Goal: Complete application form: Complete application form

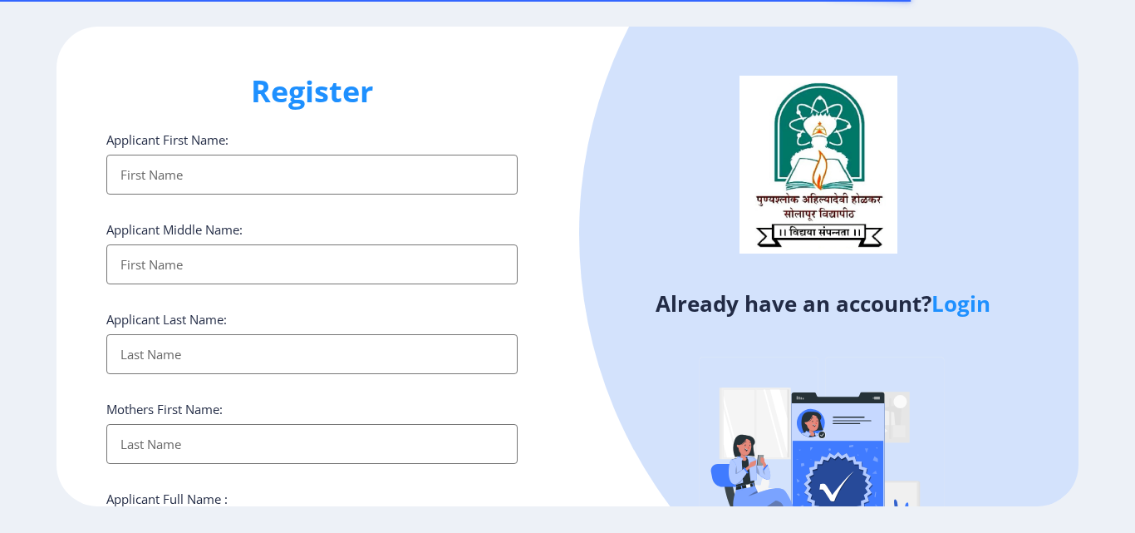
select select
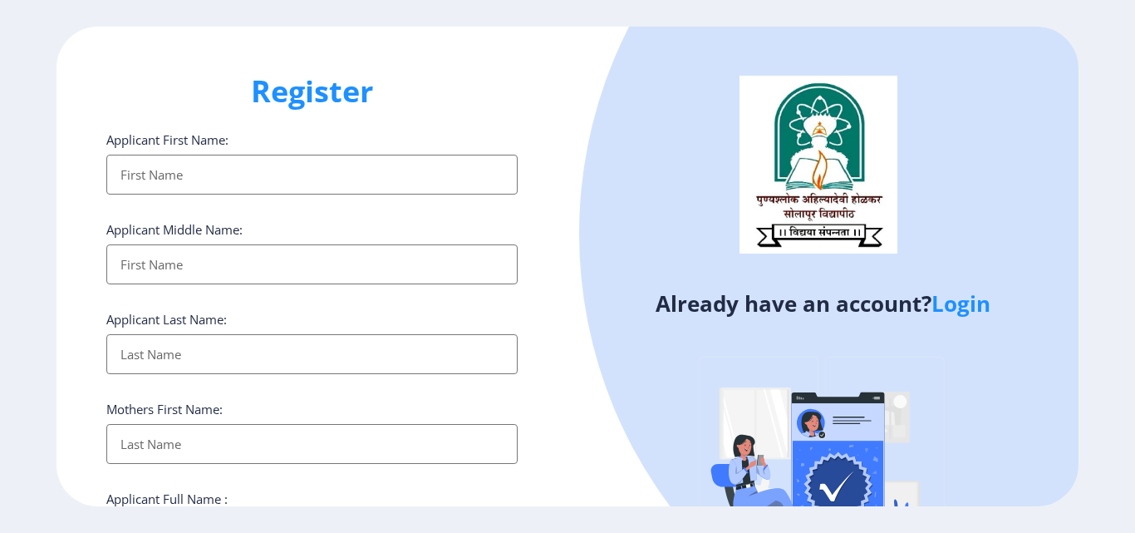
click at [956, 304] on link "Login" at bounding box center [961, 303] width 59 height 30
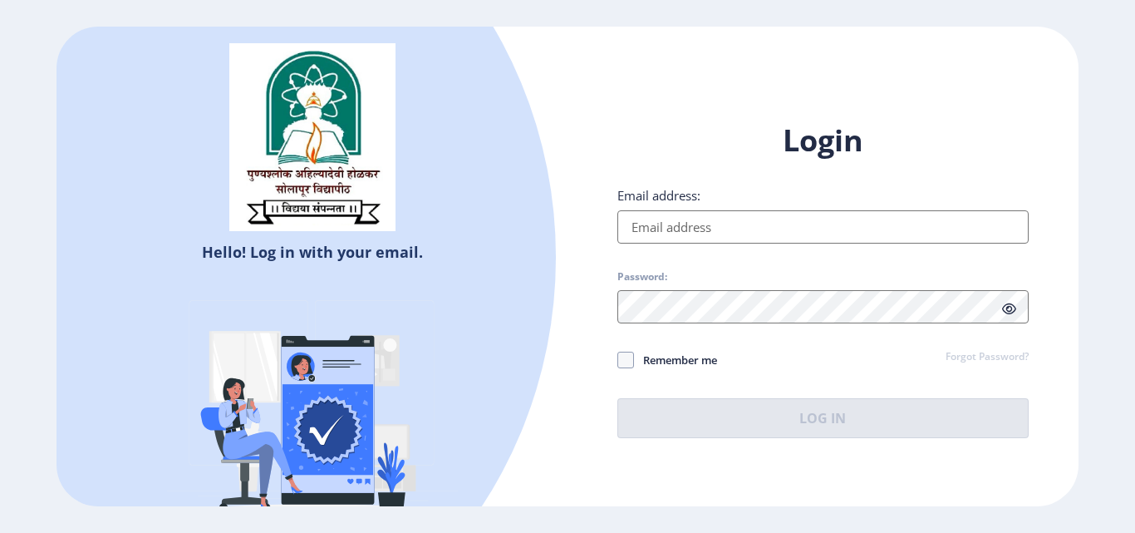
click at [749, 214] on input "Email address:" at bounding box center [822, 226] width 411 height 33
type input "[EMAIL_ADDRESS][DOMAIN_NAME]"
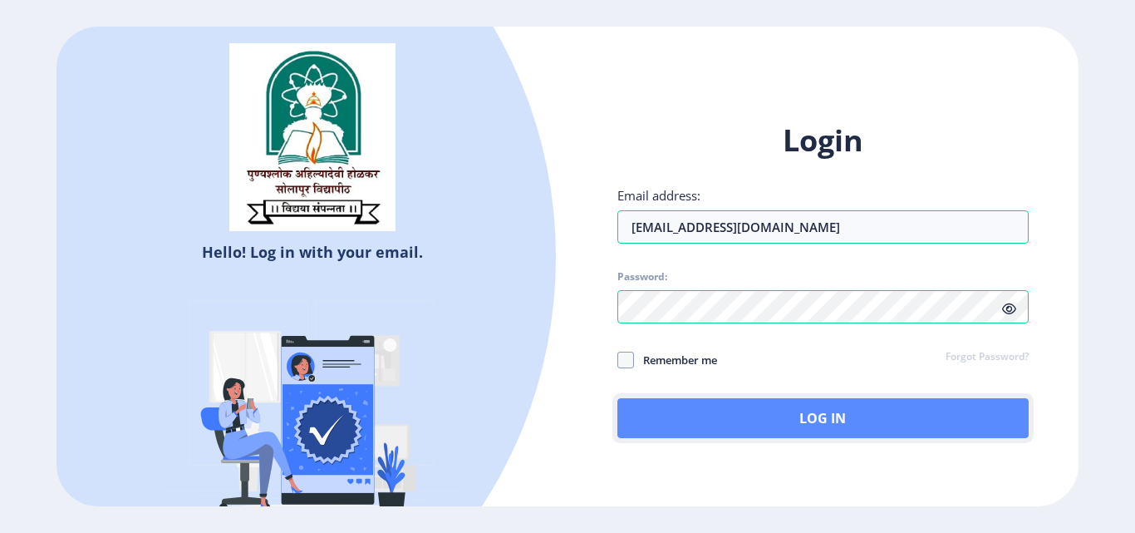
click at [716, 421] on button "Log In" at bounding box center [822, 418] width 411 height 40
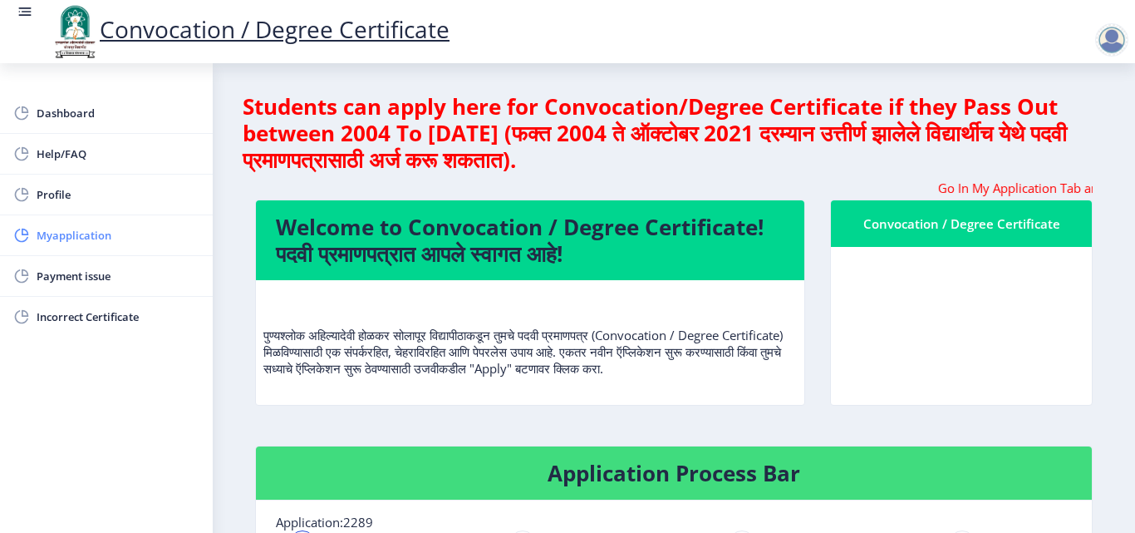
click at [76, 238] on span "Myapplication" at bounding box center [118, 235] width 163 height 20
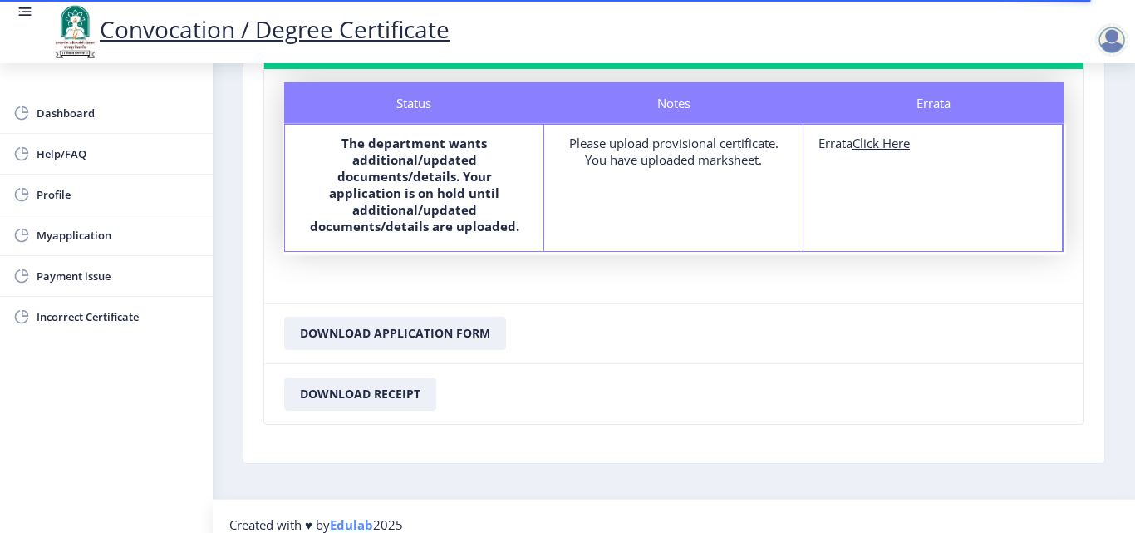
scroll to position [62, 0]
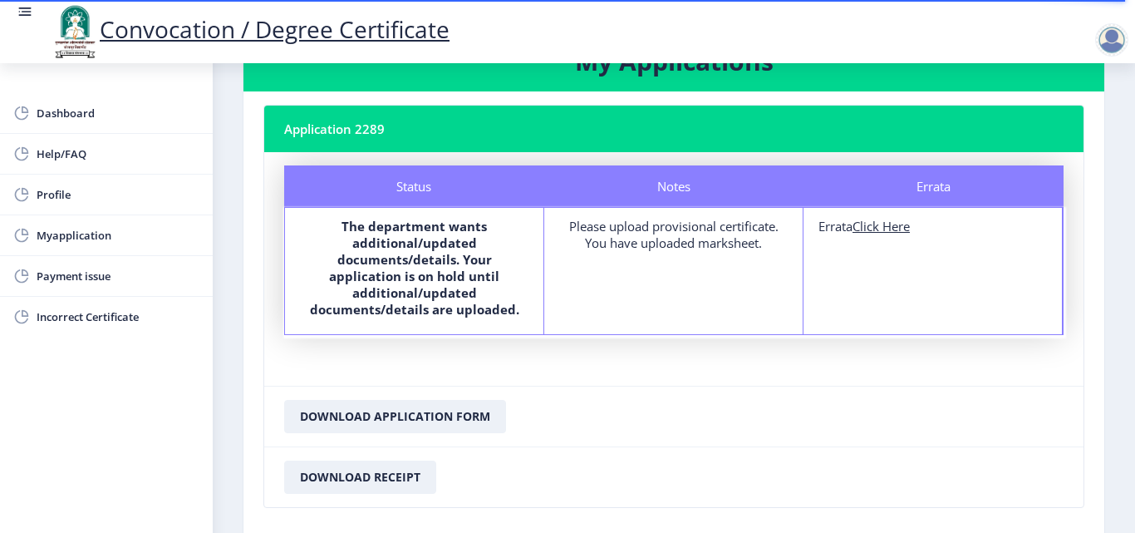
click at [890, 229] on u "Click Here" at bounding box center [881, 226] width 57 height 17
select select
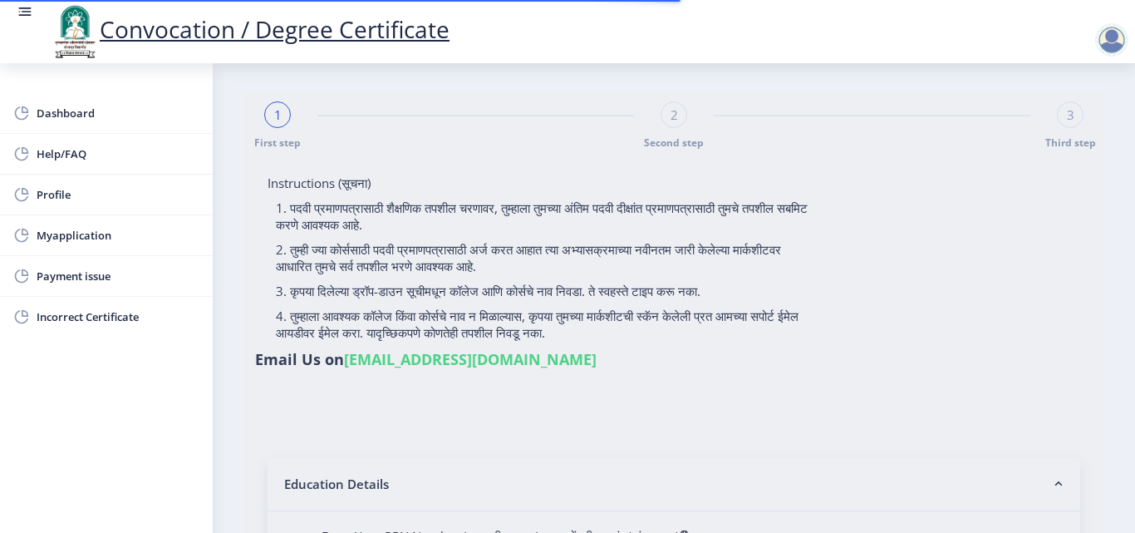
type input "[PERSON_NAME]"
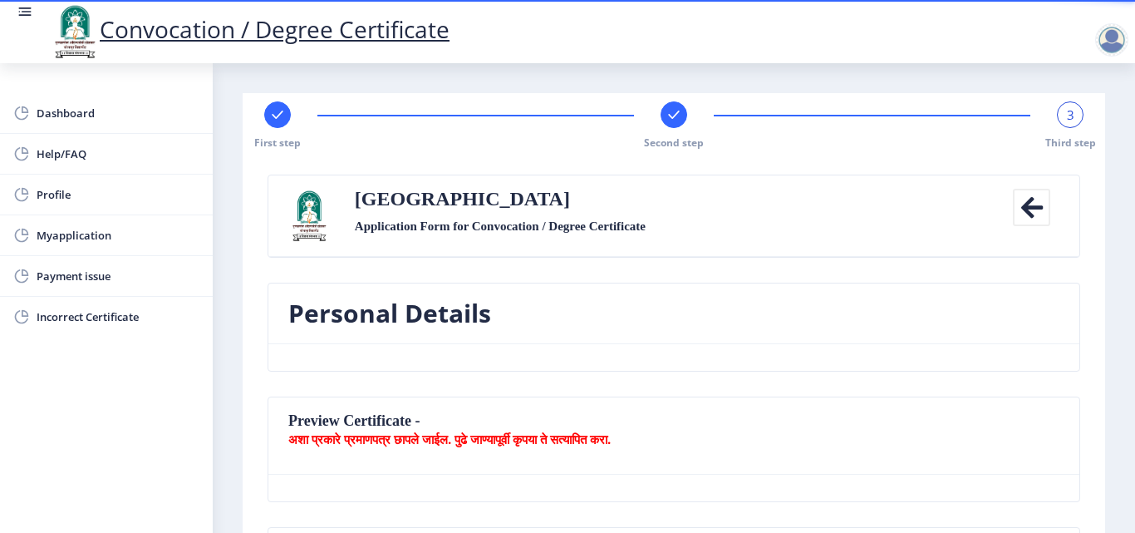
scroll to position [166, 0]
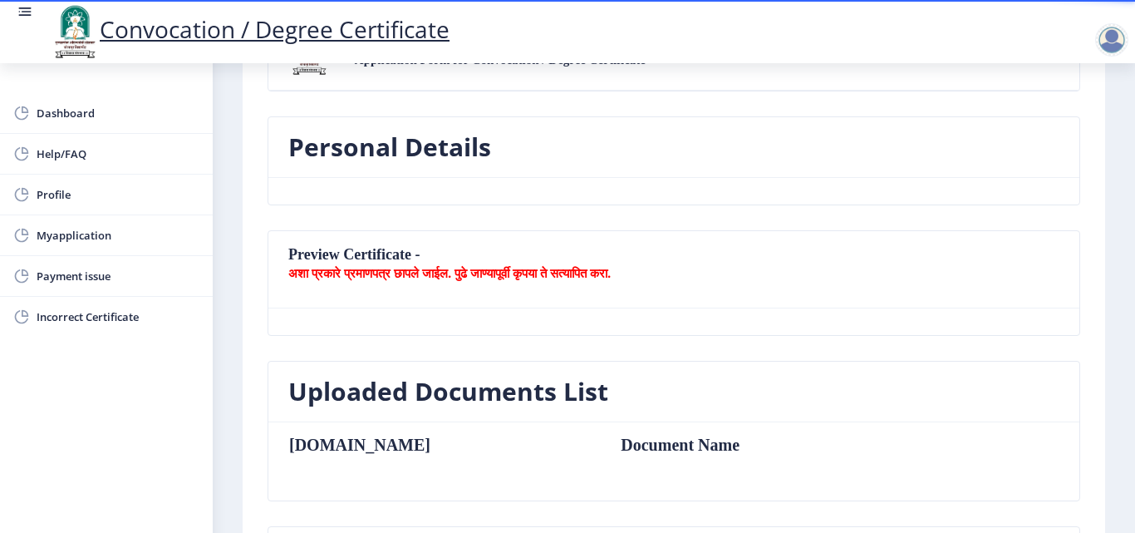
click at [482, 389] on h3 "Uploaded Documents List" at bounding box center [448, 391] width 320 height 33
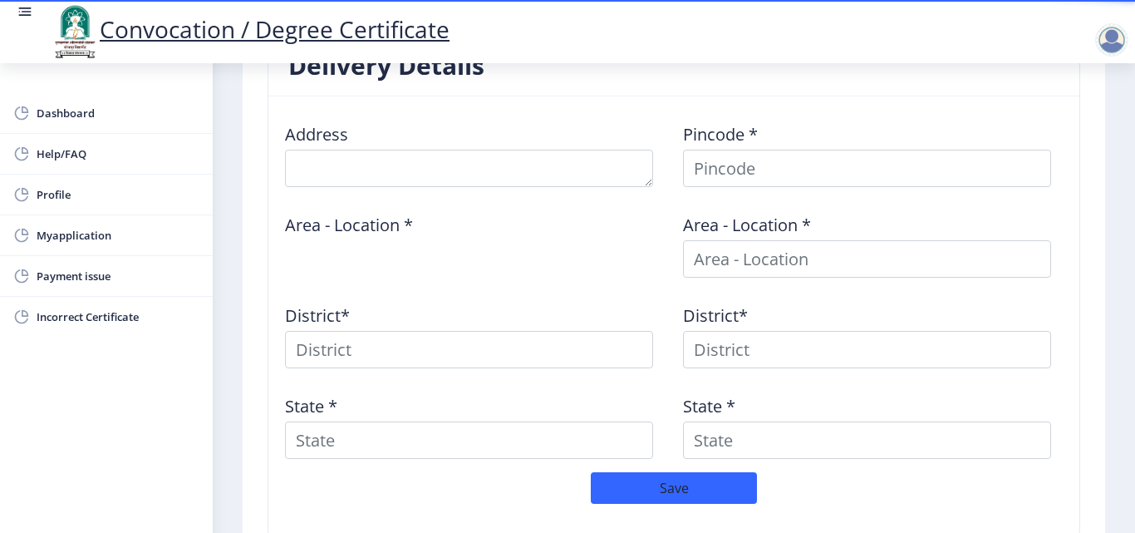
scroll to position [665, 0]
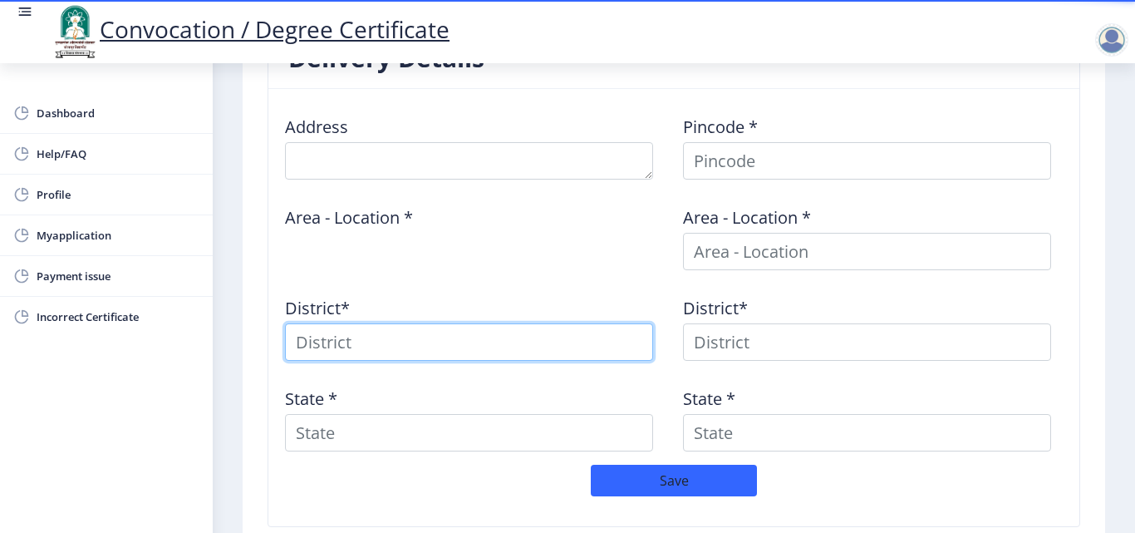
click at [456, 347] on input at bounding box center [469, 341] width 368 height 37
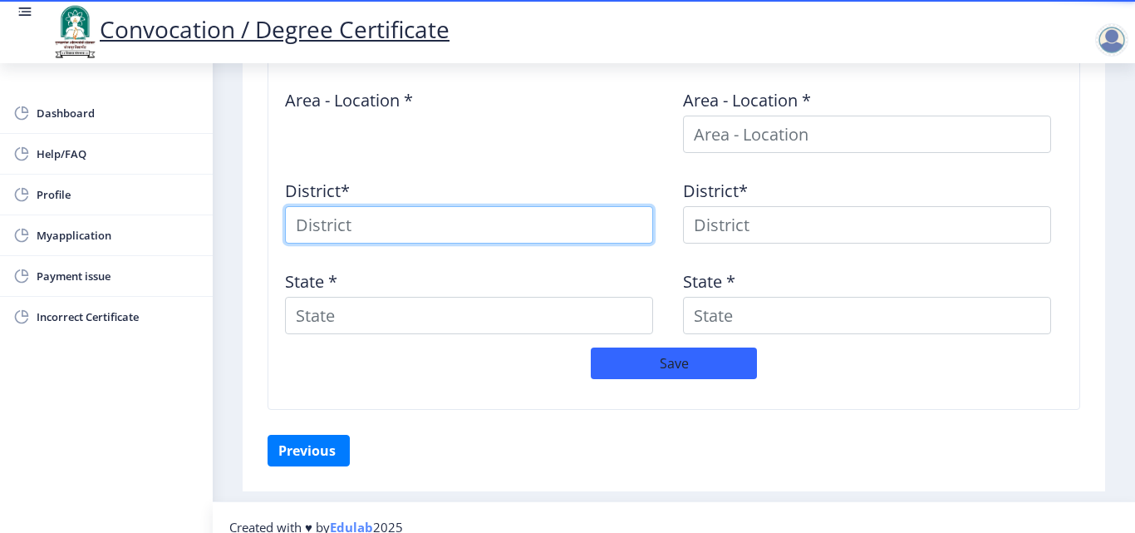
scroll to position [801, 0]
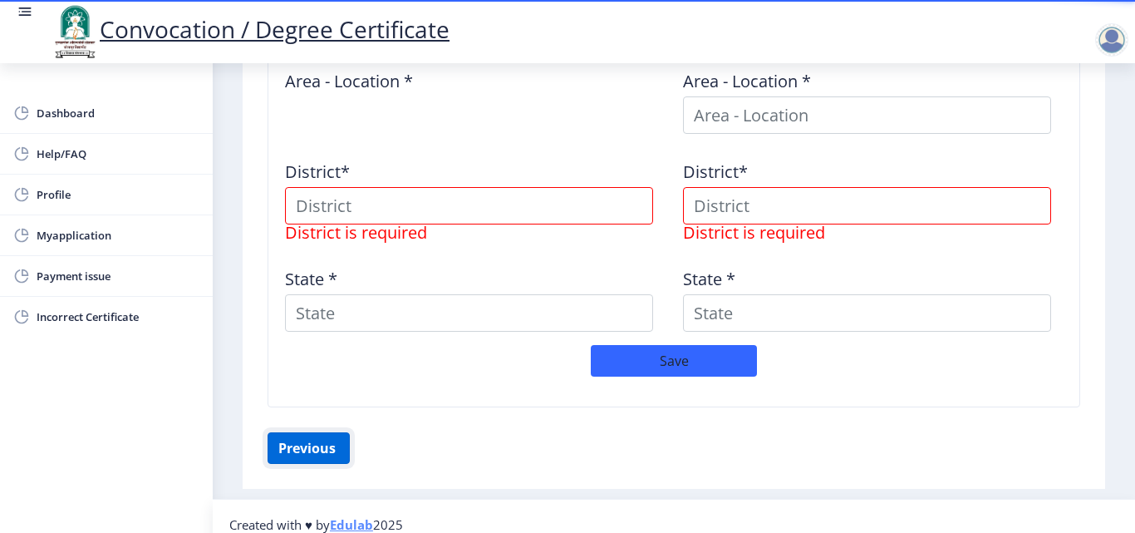
click at [337, 438] on button "Previous ‍" at bounding box center [309, 448] width 82 height 32
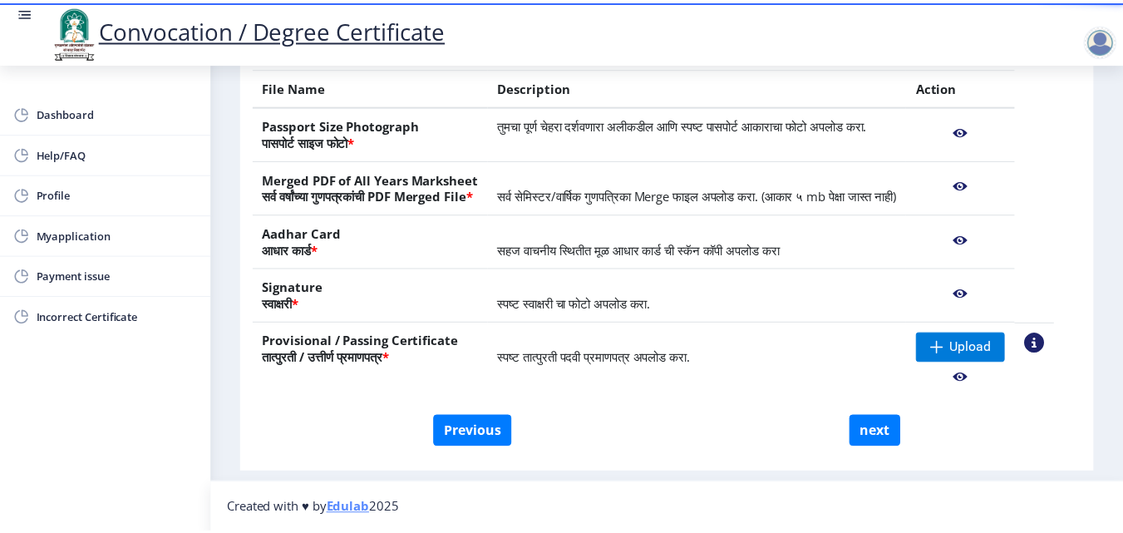
scroll to position [333, 0]
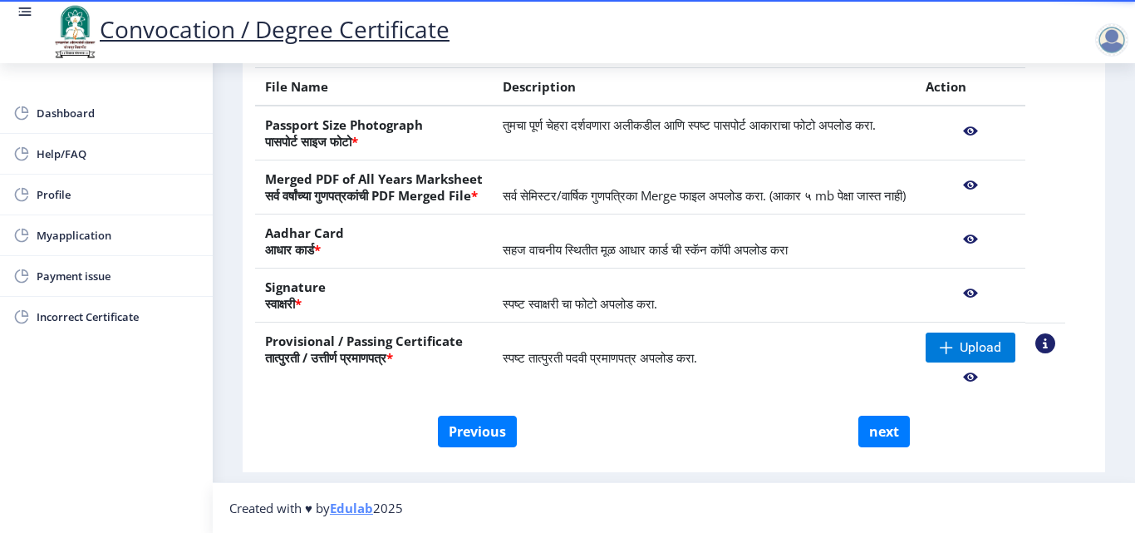
click at [994, 377] on nb-action at bounding box center [971, 377] width 90 height 30
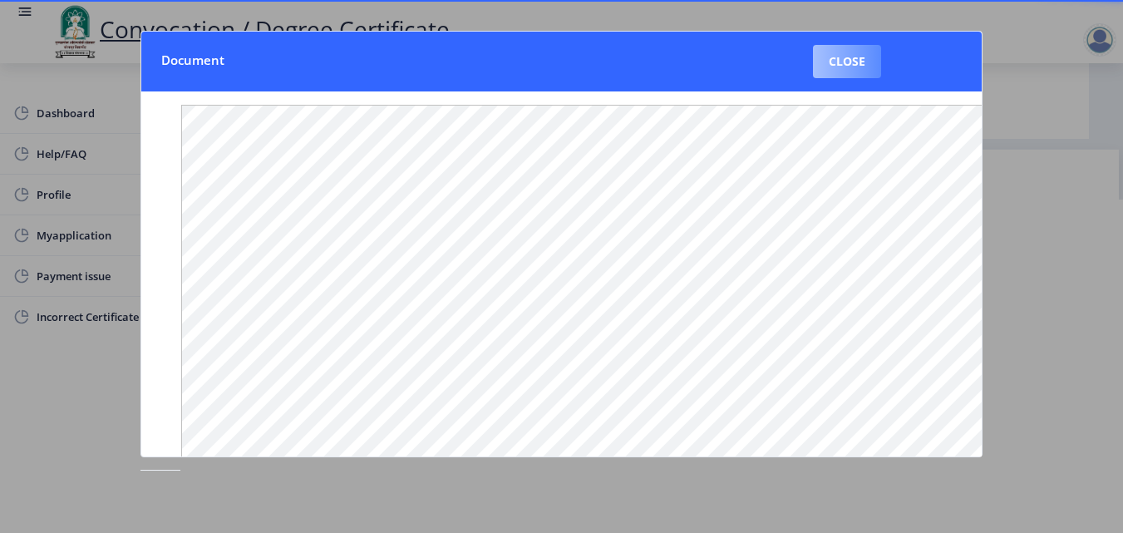
click at [838, 58] on button "Close" at bounding box center [847, 61] width 68 height 33
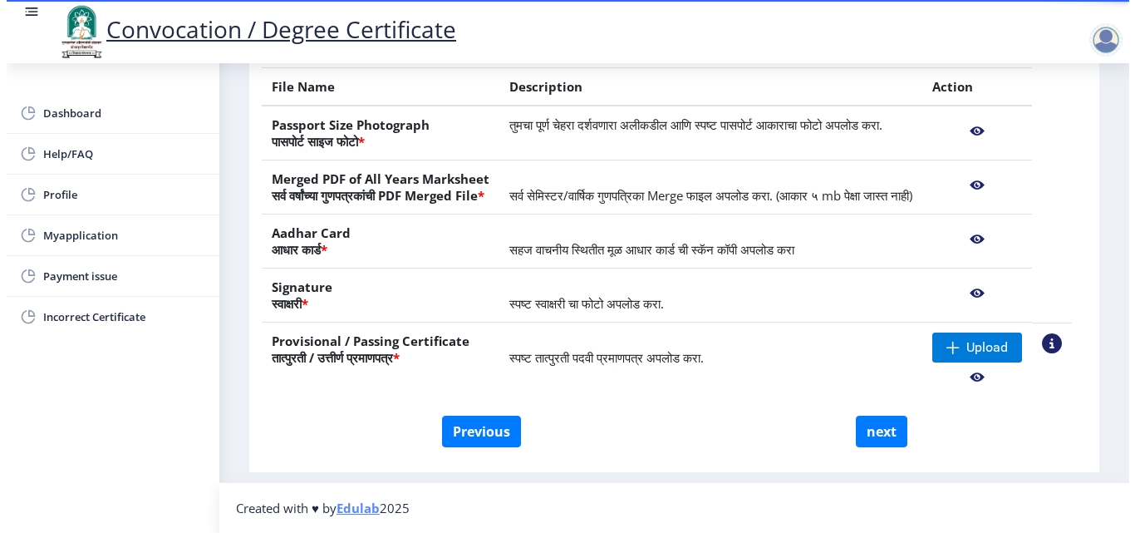
scroll to position [144, 0]
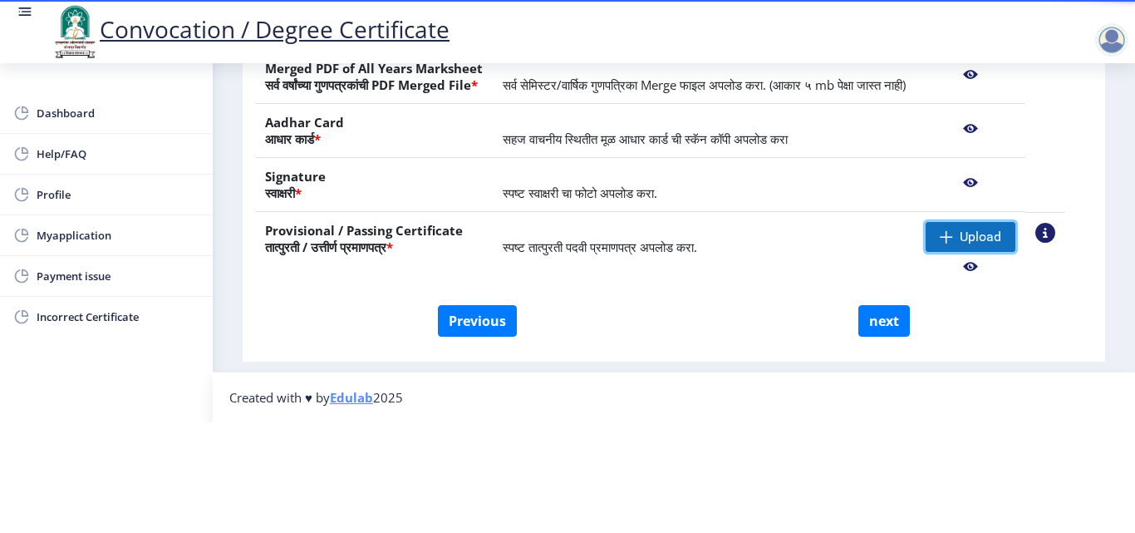
click at [998, 229] on span "Upload" at bounding box center [981, 237] width 42 height 17
click at [995, 252] on nb-action at bounding box center [971, 267] width 90 height 30
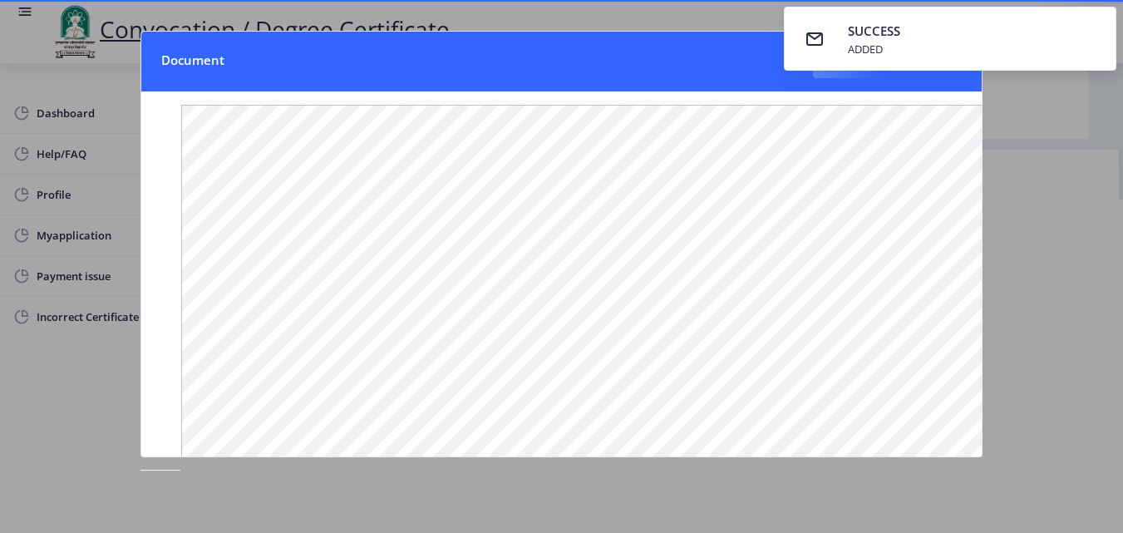
scroll to position [307, 0]
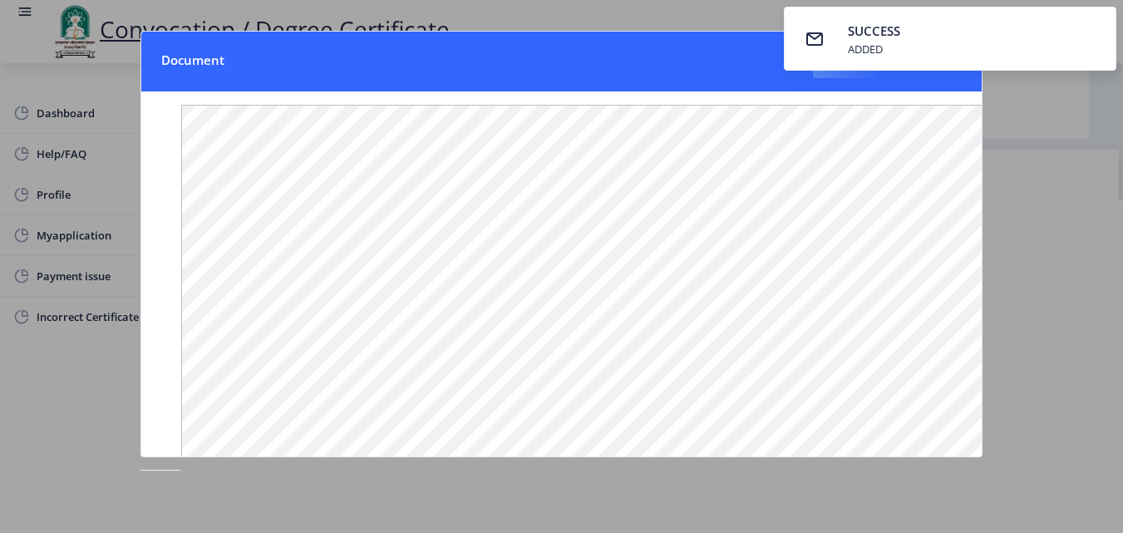
click at [1053, 214] on div at bounding box center [561, 266] width 1123 height 533
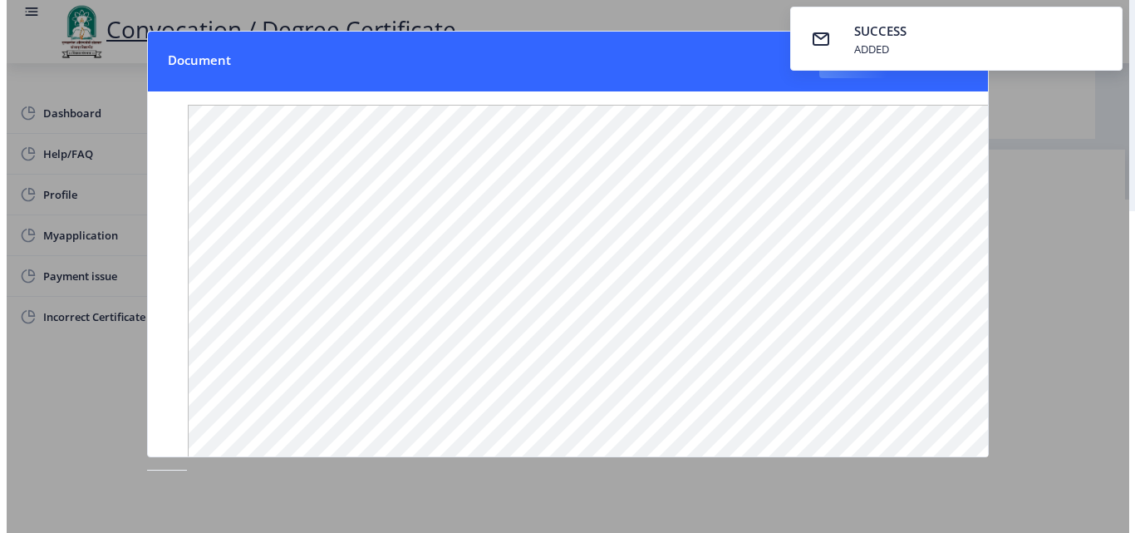
scroll to position [290, 0]
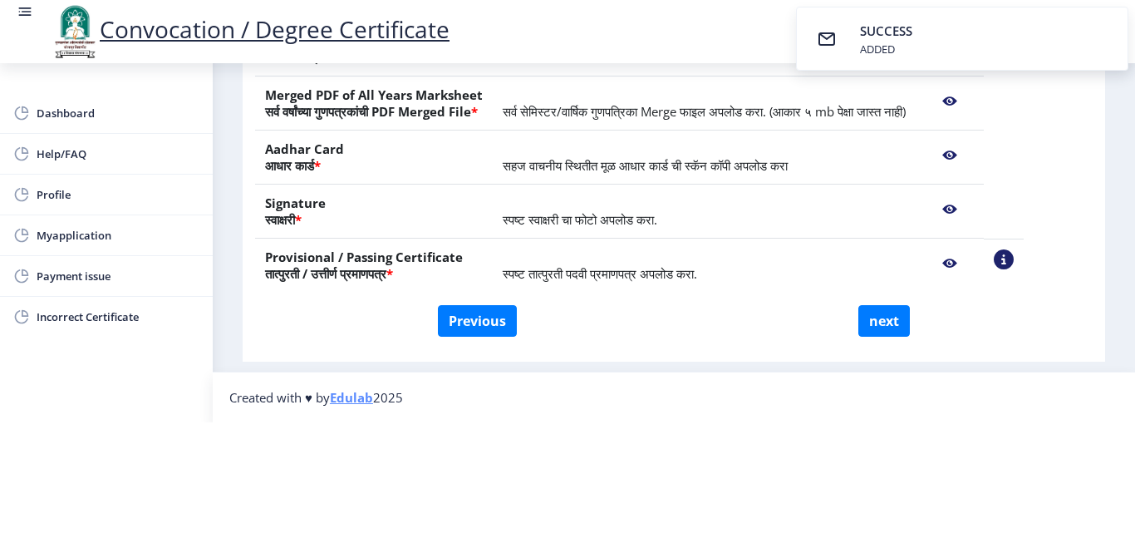
click at [974, 248] on nb-action at bounding box center [950, 263] width 48 height 30
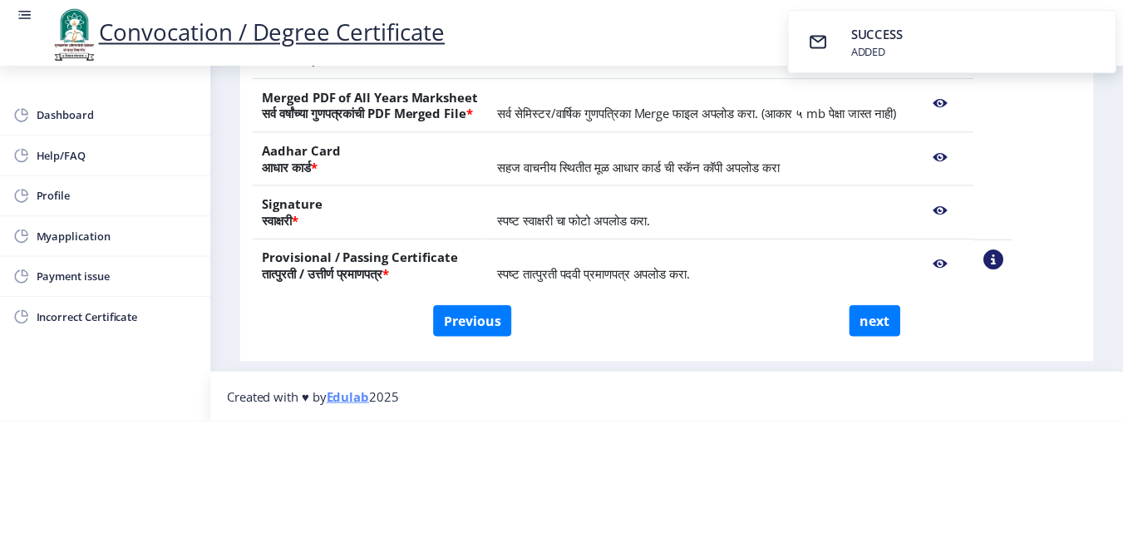
scroll to position [0, 0]
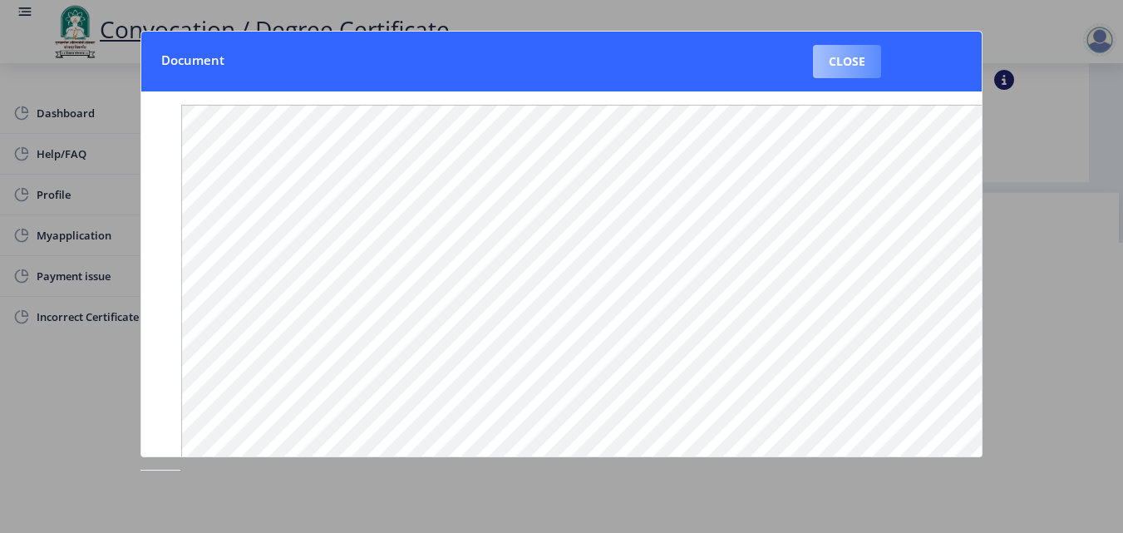
click at [840, 61] on button "Close" at bounding box center [847, 61] width 68 height 33
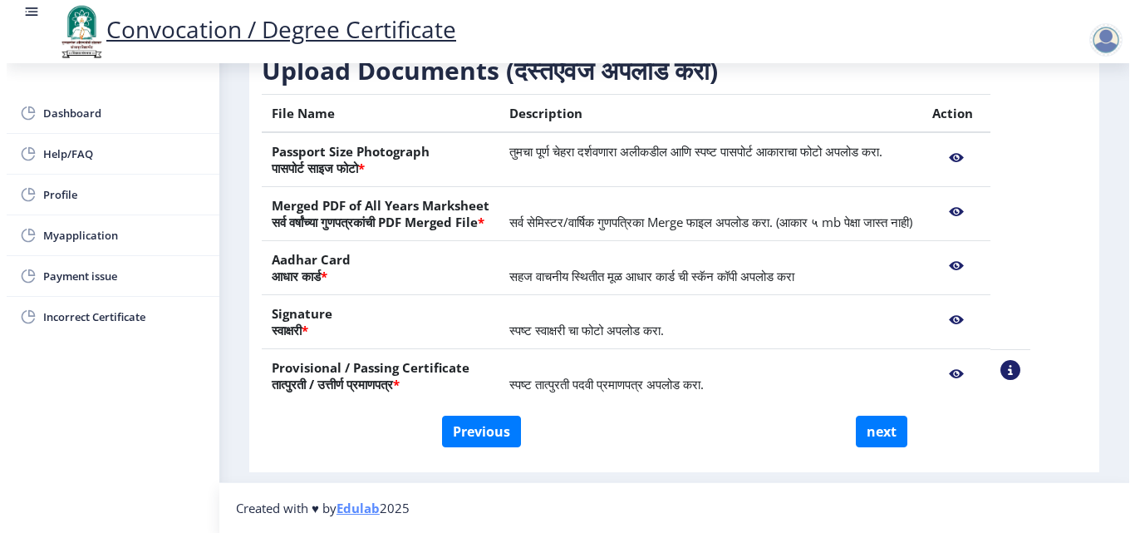
scroll to position [127, 0]
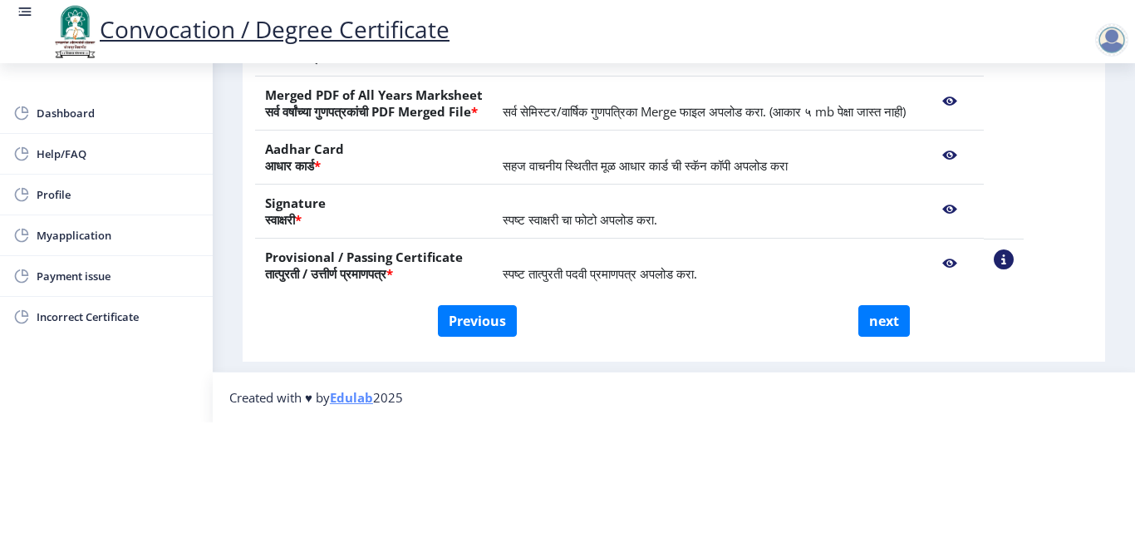
click at [974, 248] on nb-action at bounding box center [950, 263] width 48 height 30
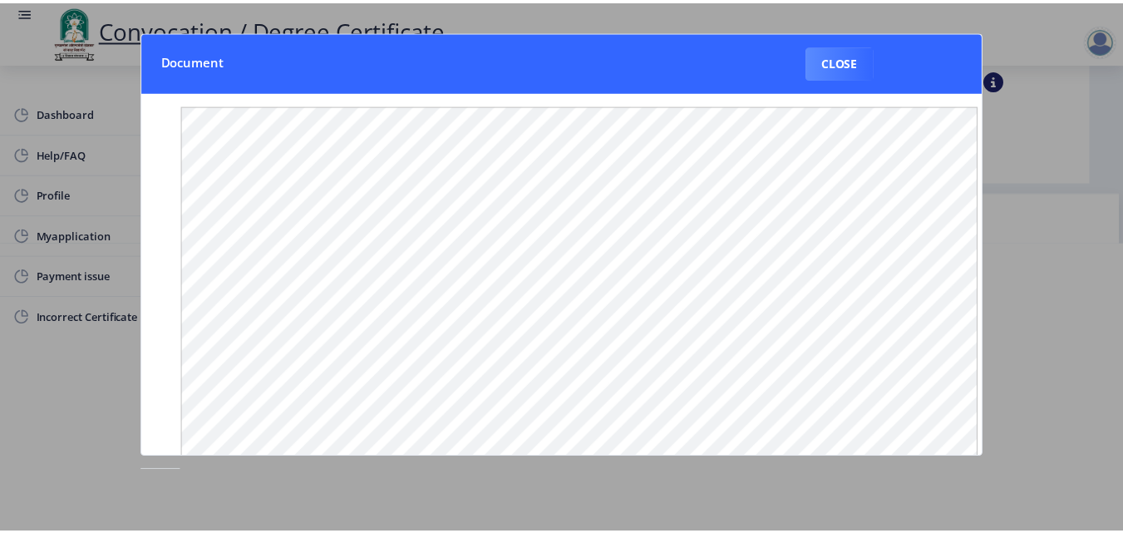
scroll to position [0, 0]
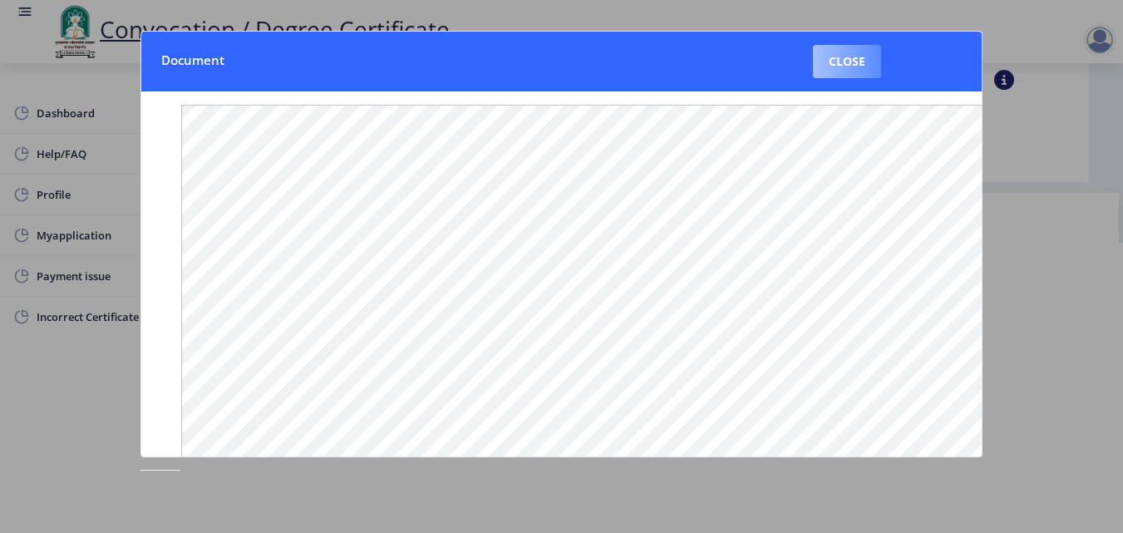
click at [857, 56] on button "Close" at bounding box center [847, 61] width 68 height 33
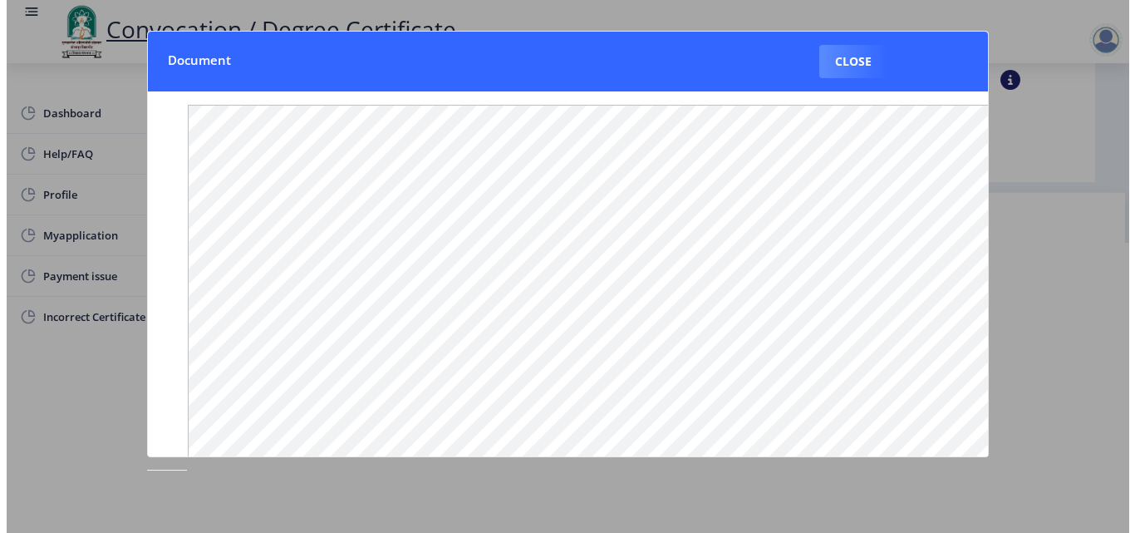
scroll to position [127, 0]
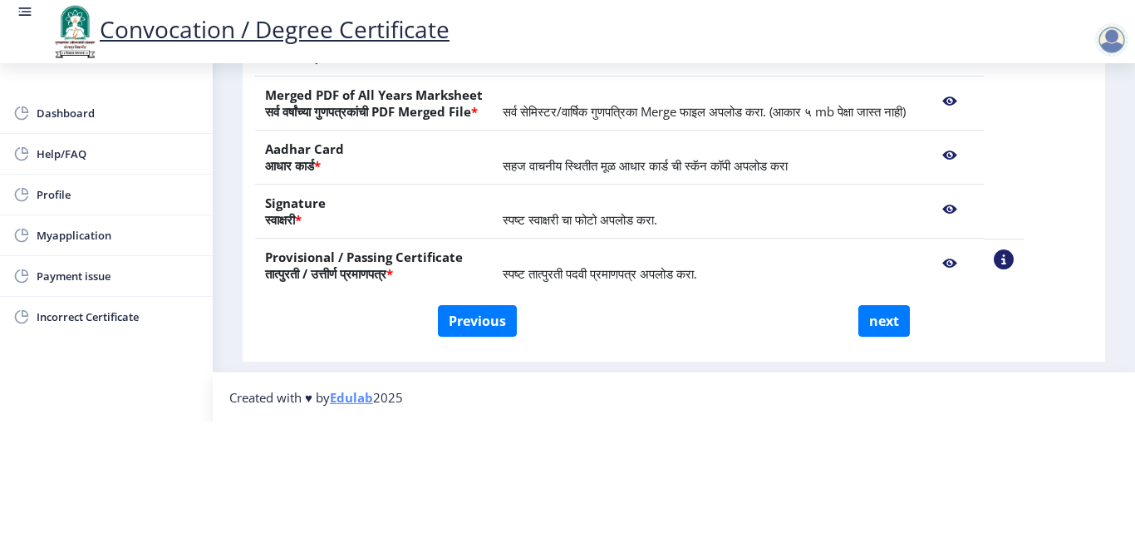
click at [1014, 249] on nb-action at bounding box center [1004, 259] width 20 height 20
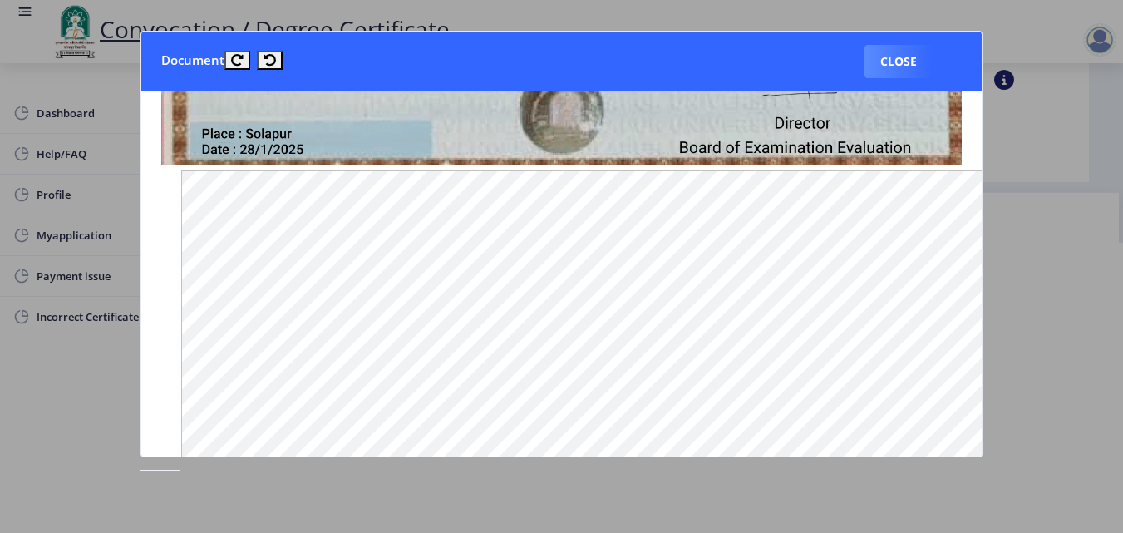
scroll to position [819, 0]
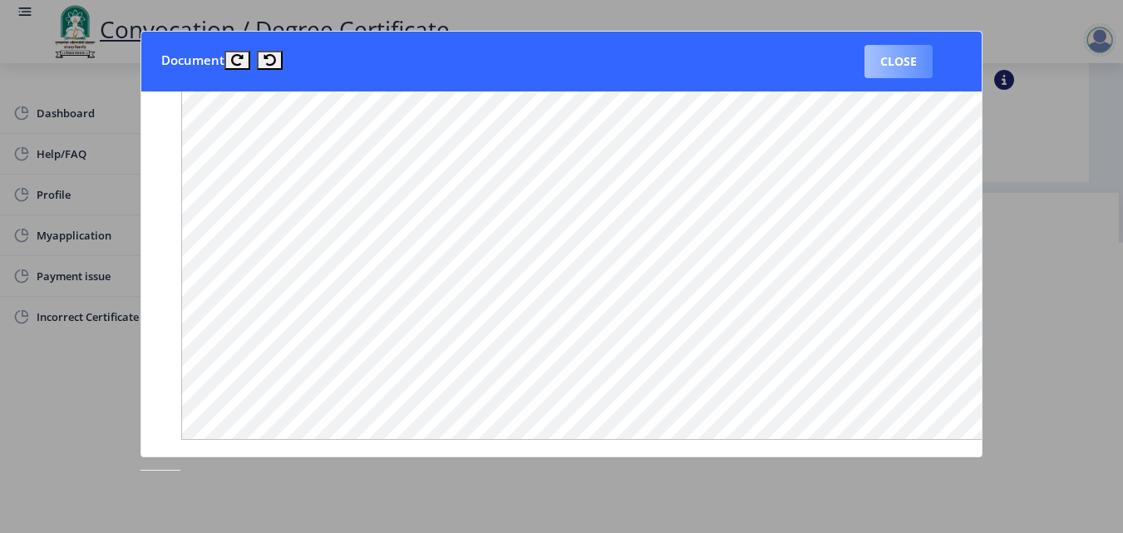
click at [901, 61] on button "Close" at bounding box center [898, 61] width 68 height 33
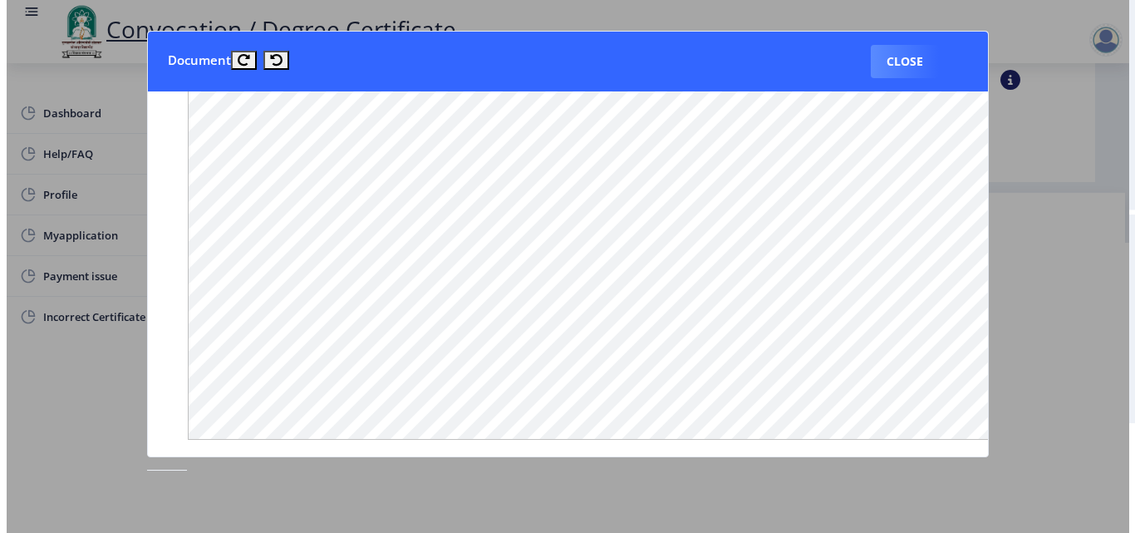
scroll to position [127, 0]
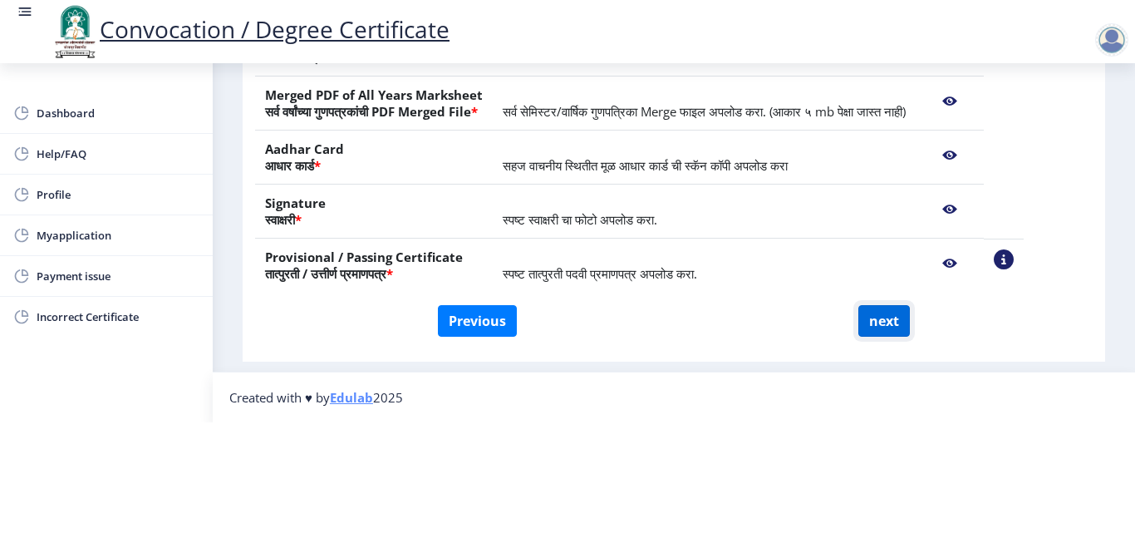
click at [888, 305] on button "next" at bounding box center [884, 321] width 52 height 32
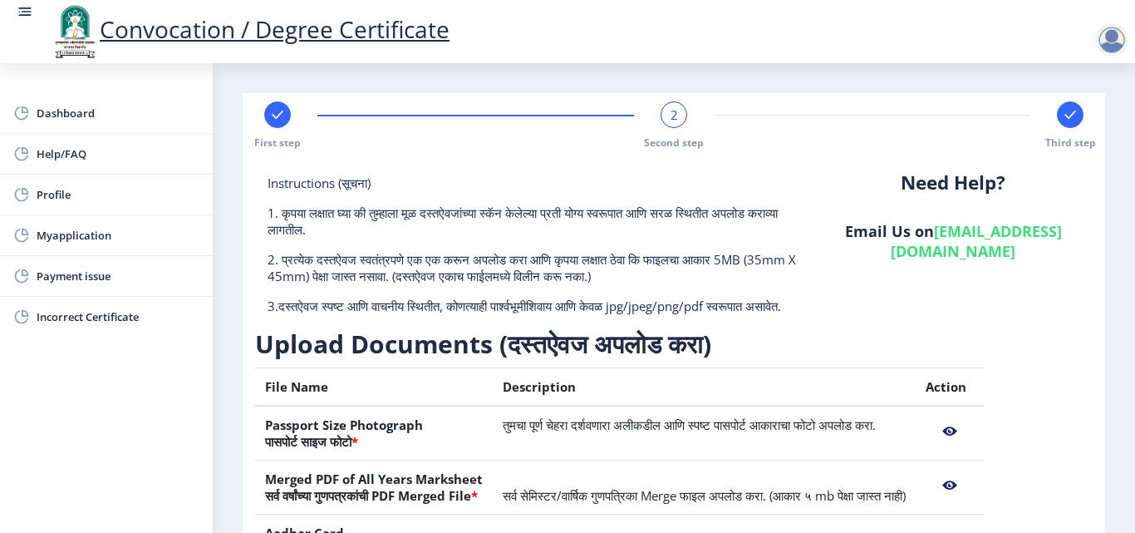
select select
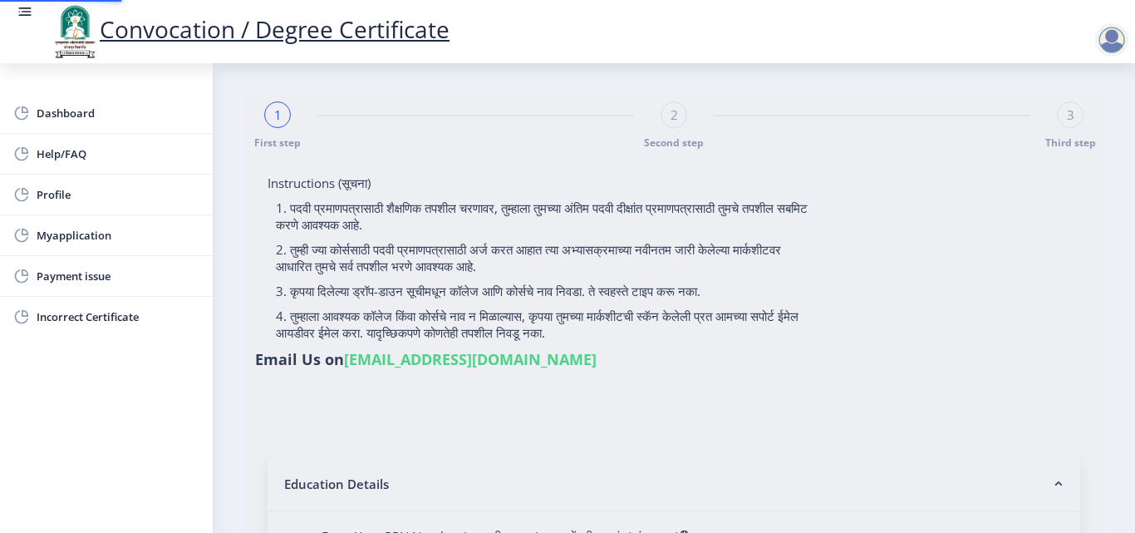
select select
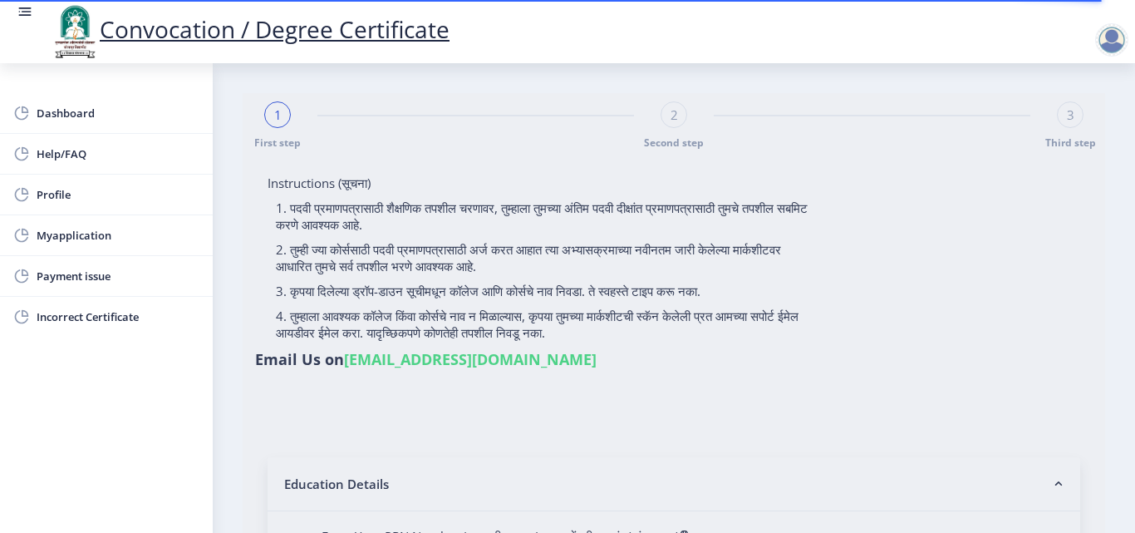
select select
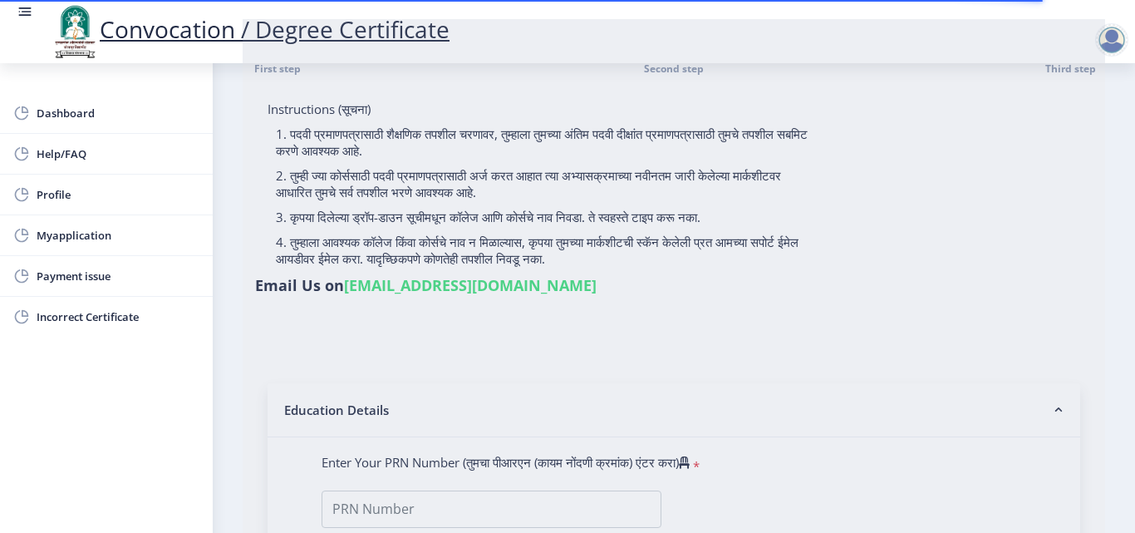
scroll to position [249, 0]
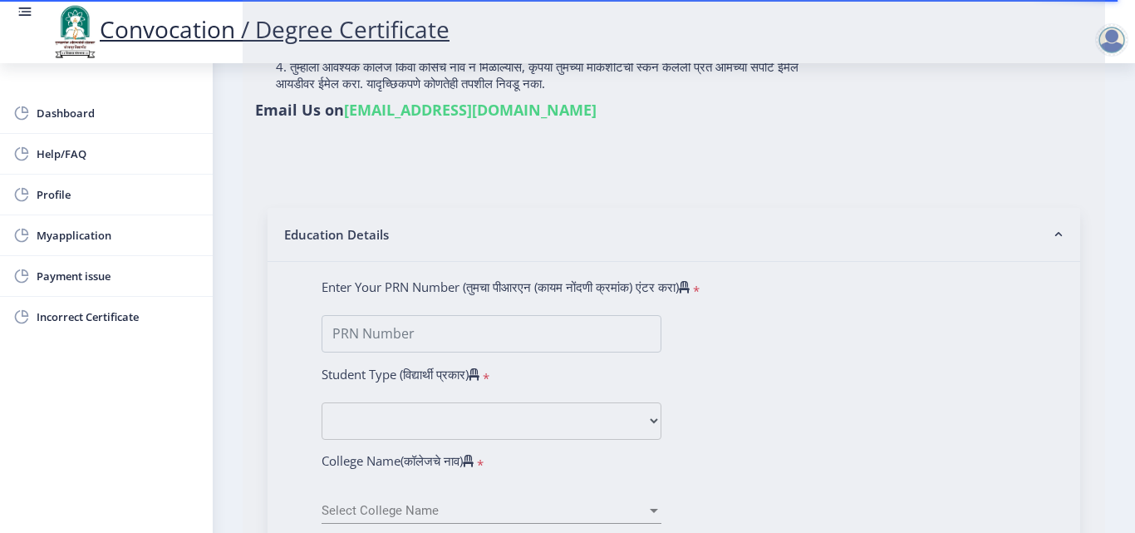
type input "[PERSON_NAME]"
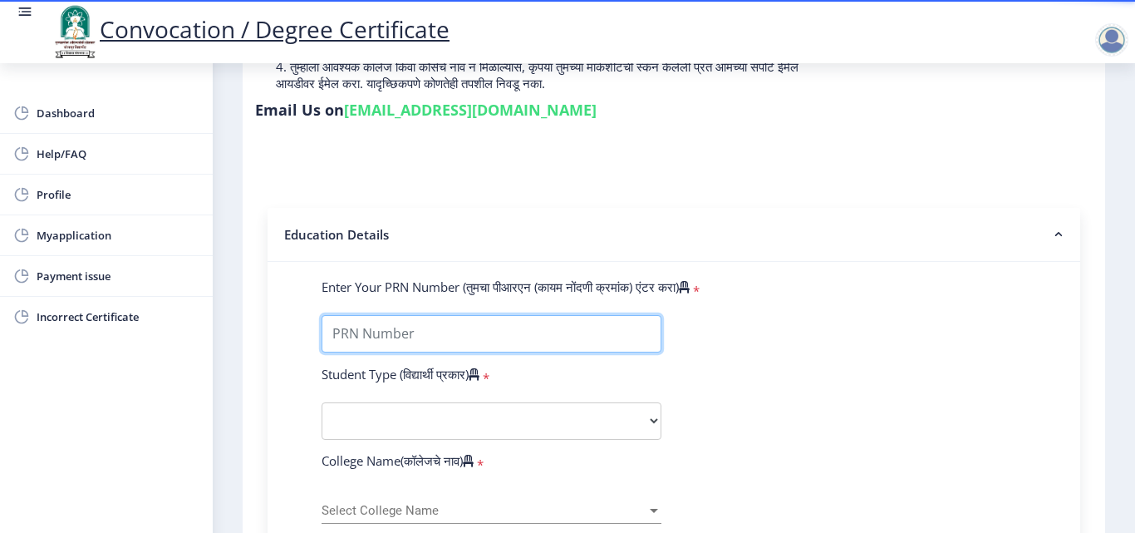
click at [401, 333] on input "Enter Your PRN Number (तुमचा पीआरएन (कायम नोंदणी क्रमांक) एंटर करा)" at bounding box center [492, 333] width 340 height 37
type input "2011032500237922"
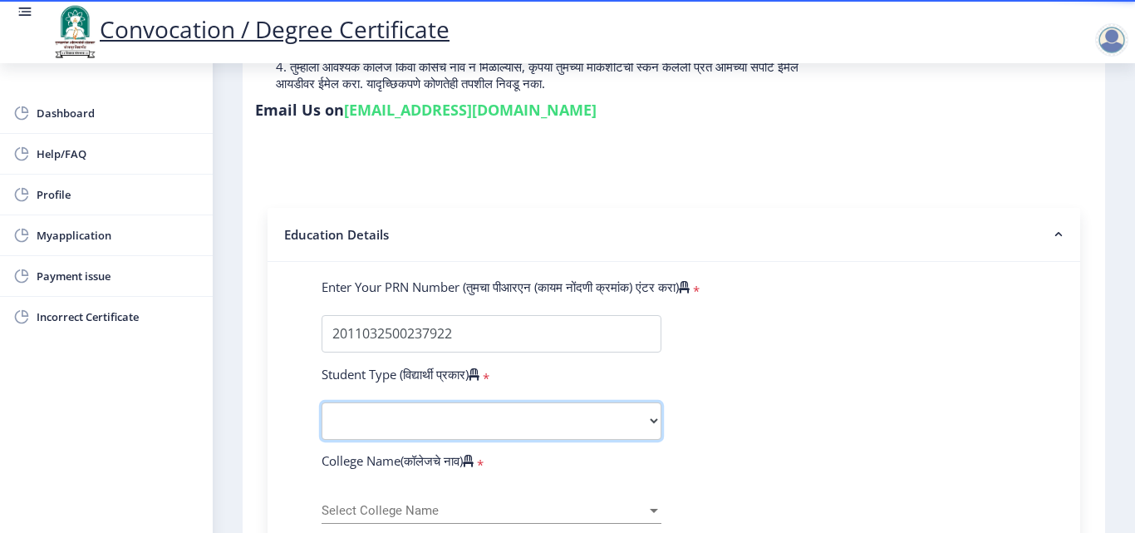
click at [455, 422] on select "Select Student Type Regular External" at bounding box center [492, 420] width 340 height 37
select select "Regular"
click at [322, 402] on select "Select Student Type Regular External" at bounding box center [492, 420] width 340 height 37
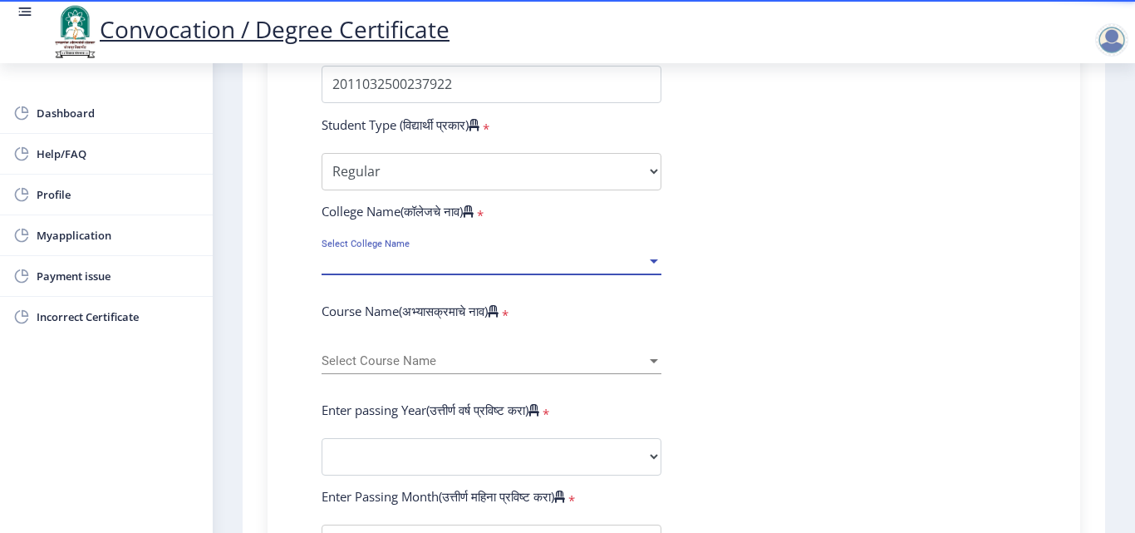
click at [425, 258] on span "Select College Name" at bounding box center [484, 261] width 325 height 14
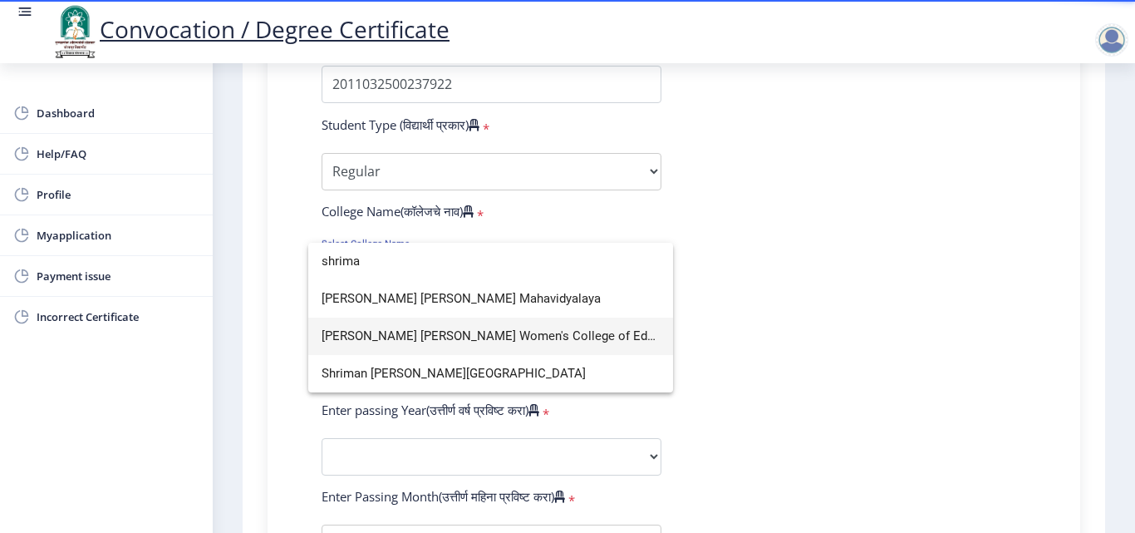
type input "shrima"
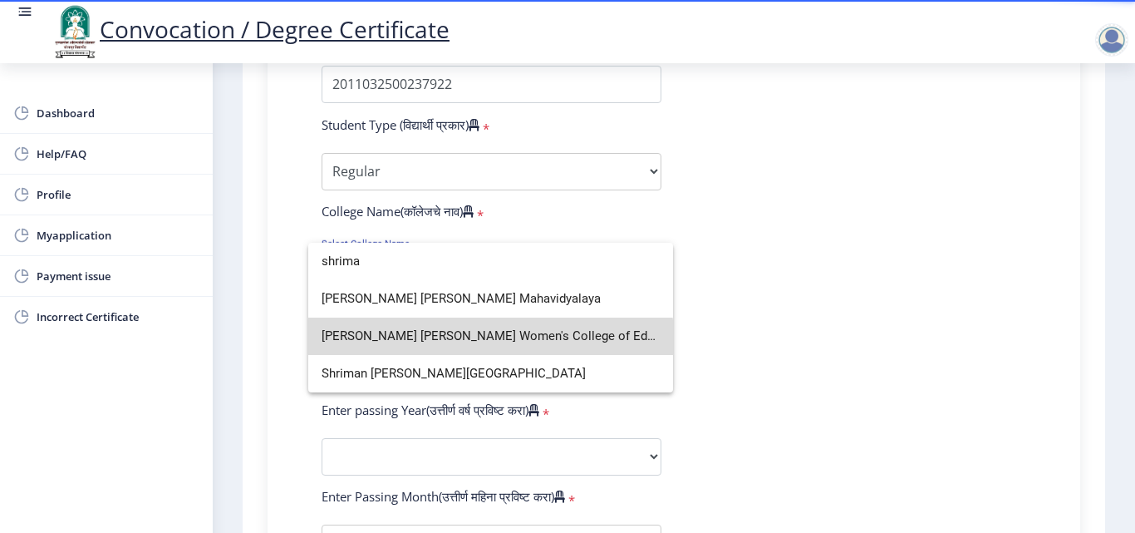
click at [476, 346] on span "[PERSON_NAME] [PERSON_NAME] Women's College of Education" at bounding box center [491, 335] width 338 height 37
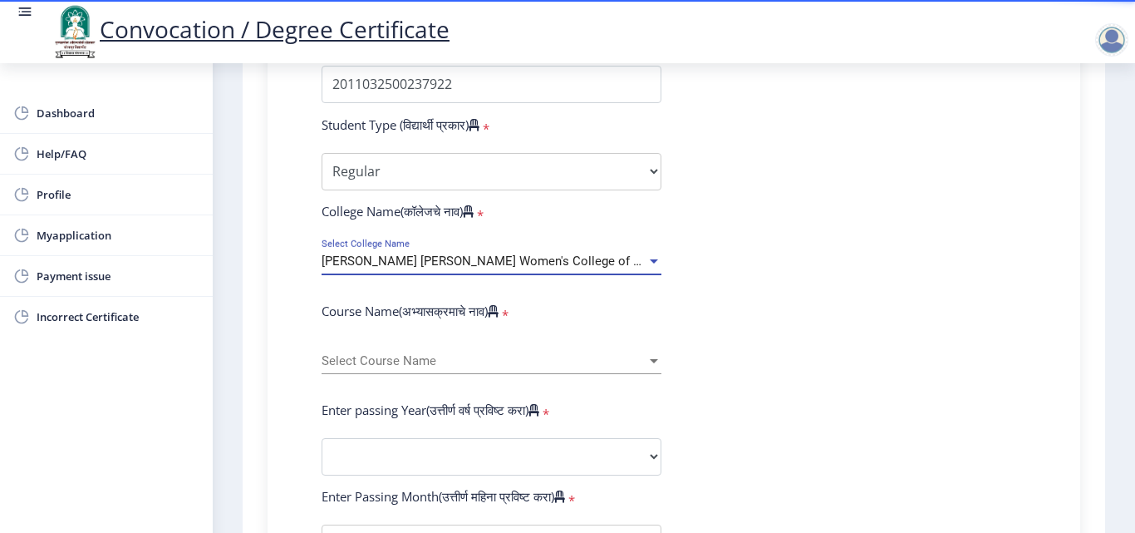
click at [650, 359] on div at bounding box center [654, 361] width 8 height 4
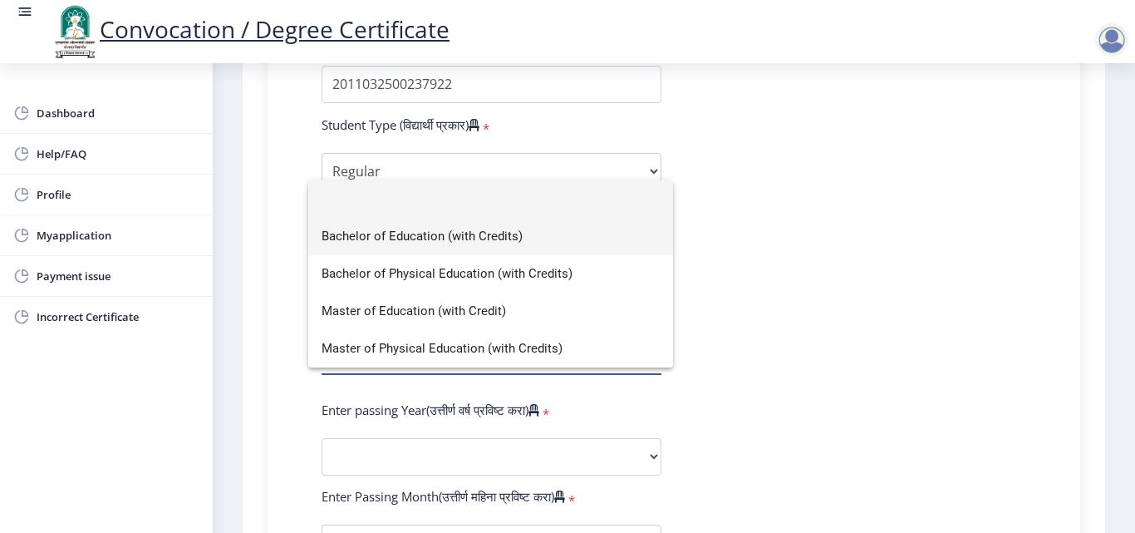
click at [489, 239] on span "Bachelor of Education (with Credits)" at bounding box center [491, 236] width 338 height 37
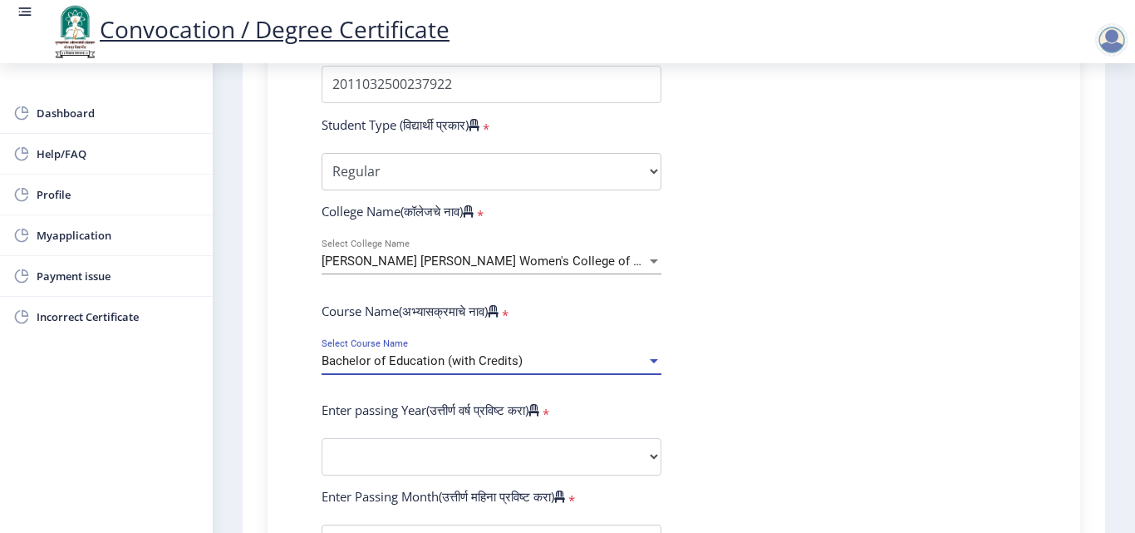
scroll to position [582, 0]
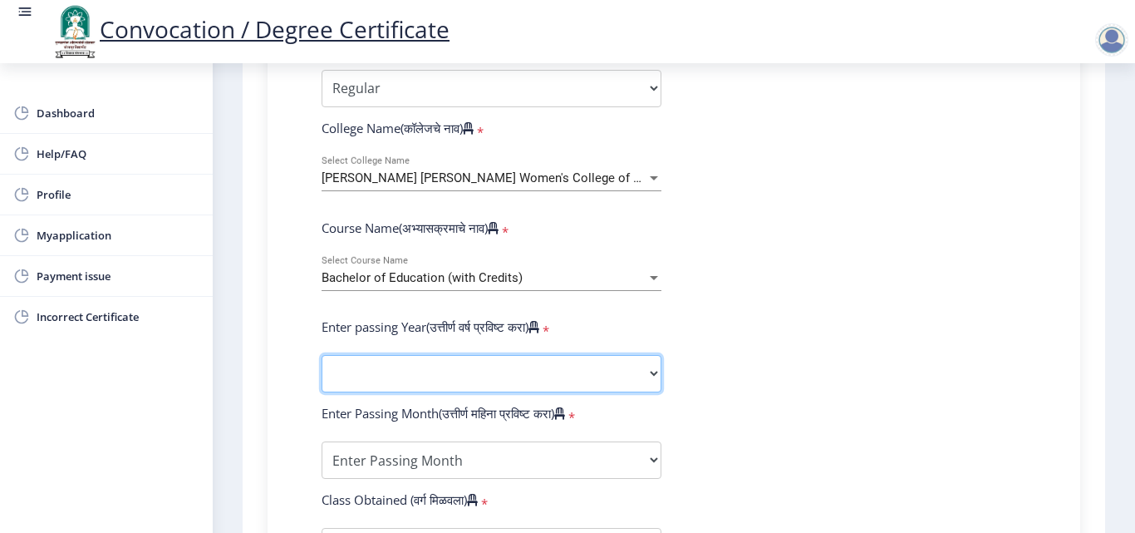
click at [440, 374] on select "2025 2024 2023 2022 2021 2020 2019 2018 2017 2016 2015 2014 2013 2012 2011 2010…" at bounding box center [492, 373] width 340 height 37
select select "2012"
click at [322, 355] on select "2025 2024 2023 2022 2021 2020 2019 2018 2017 2016 2015 2014 2013 2012 2011 2010…" at bounding box center [492, 373] width 340 height 37
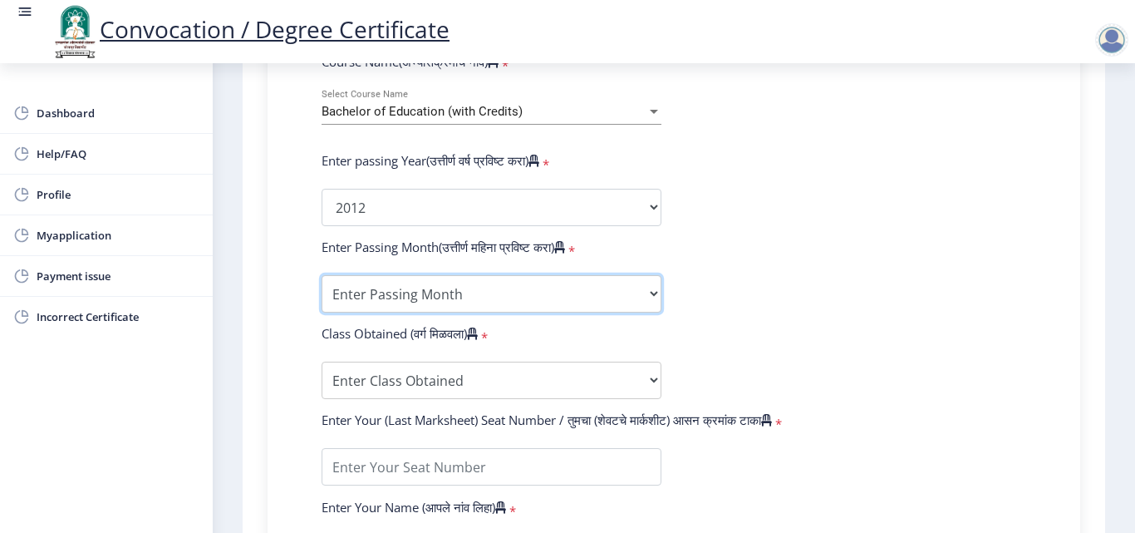
click at [617, 302] on select "Enter Passing Month March April May October November December" at bounding box center [492, 293] width 340 height 37
select select "May"
click at [322, 275] on select "Enter Passing Month March April May October November December" at bounding box center [492, 293] width 340 height 37
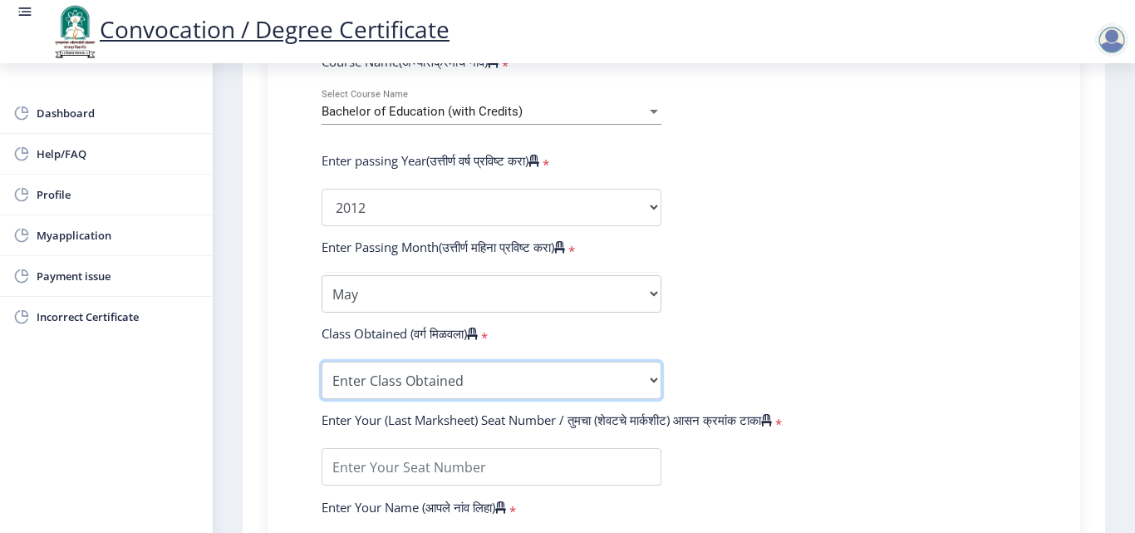
click at [529, 381] on select "Enter Class Obtained FIRST CLASS WITH DISTINCTION FIRST CLASS HIGHER SECOND CLA…" at bounding box center [492, 380] width 340 height 37
select select "FIRST CLASS"
click at [322, 362] on select "Enter Class Obtained FIRST CLASS WITH DISTINCTION FIRST CLASS HIGHER SECOND CLA…" at bounding box center [492, 380] width 340 height 37
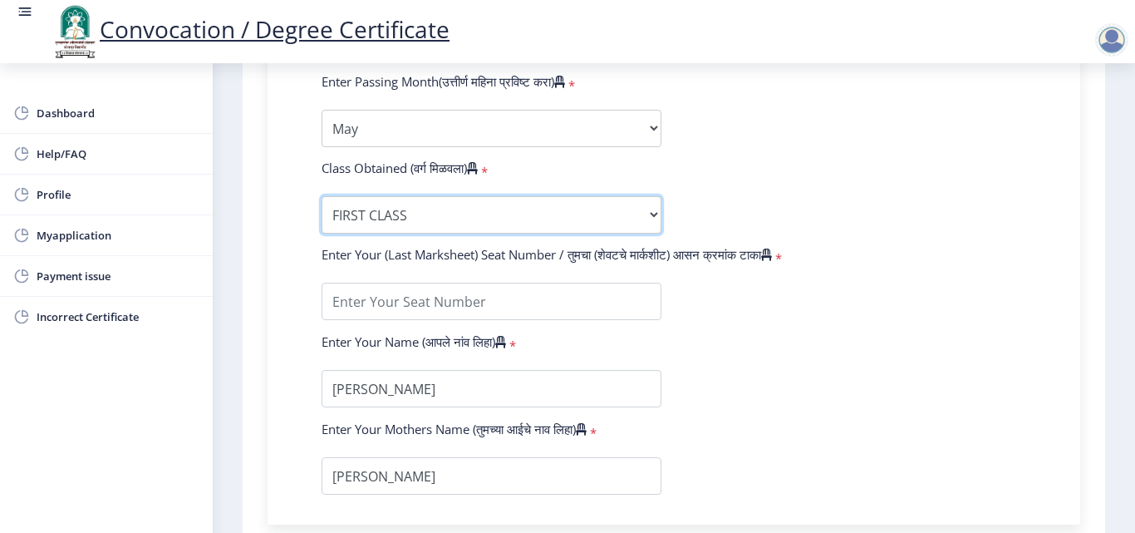
scroll to position [914, 0]
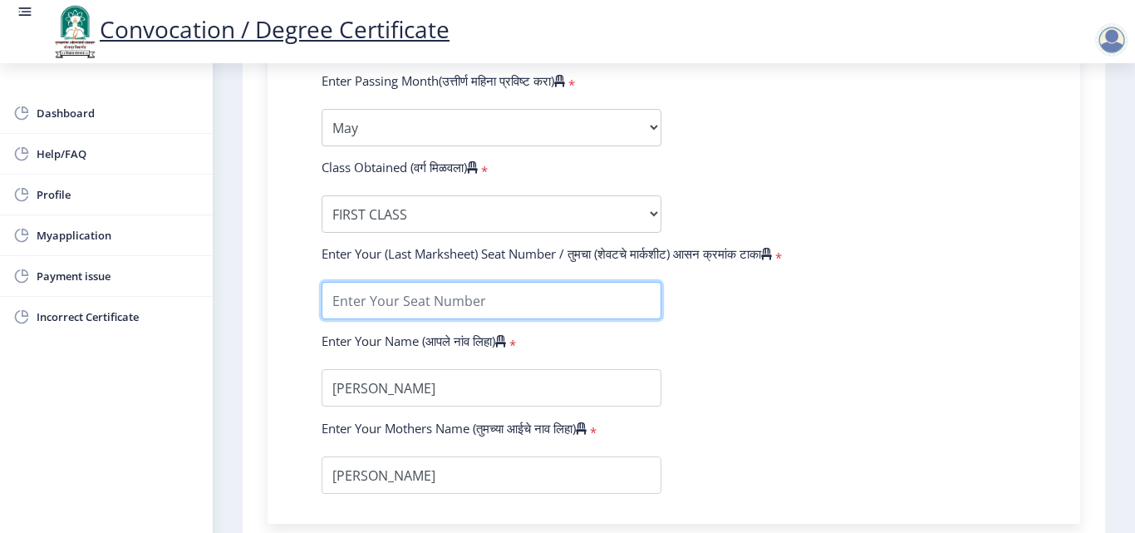
click at [586, 298] on input "textarea" at bounding box center [492, 300] width 340 height 37
type input "002334"
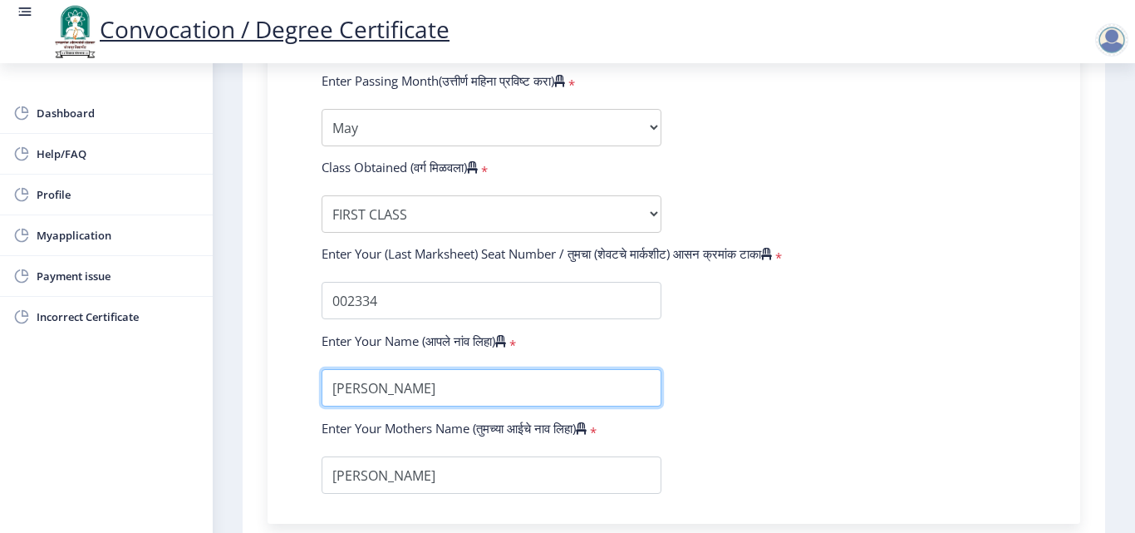
click at [514, 392] on input "textarea" at bounding box center [492, 387] width 340 height 37
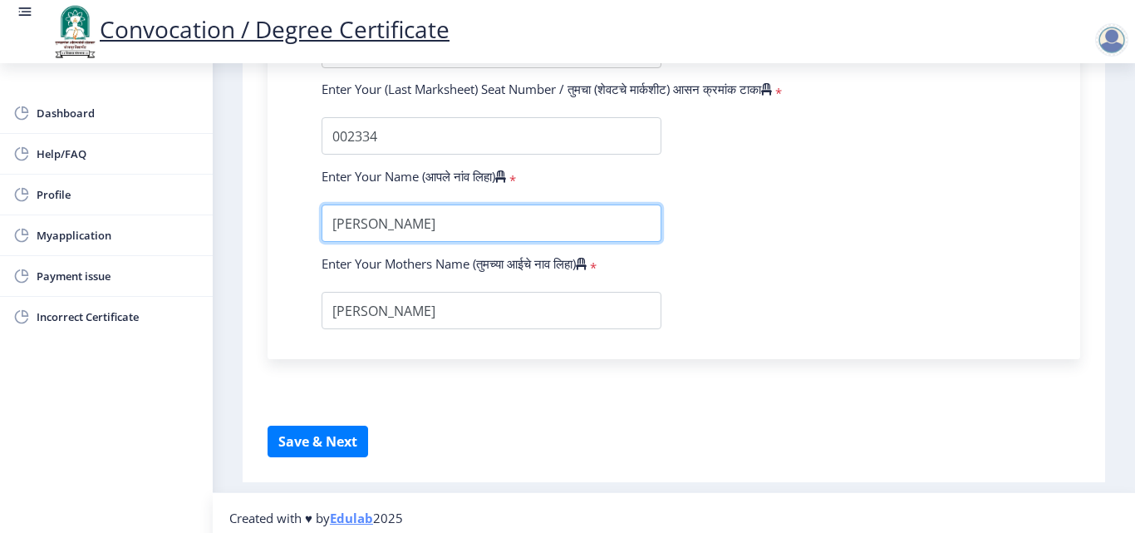
scroll to position [1089, 0]
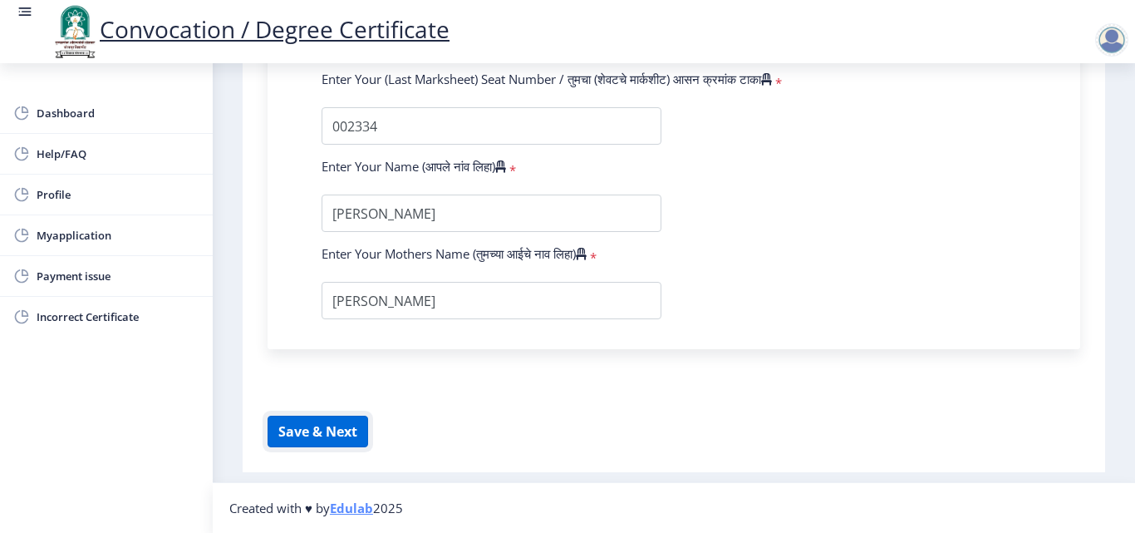
click at [331, 426] on button "Save & Next" at bounding box center [318, 432] width 101 height 32
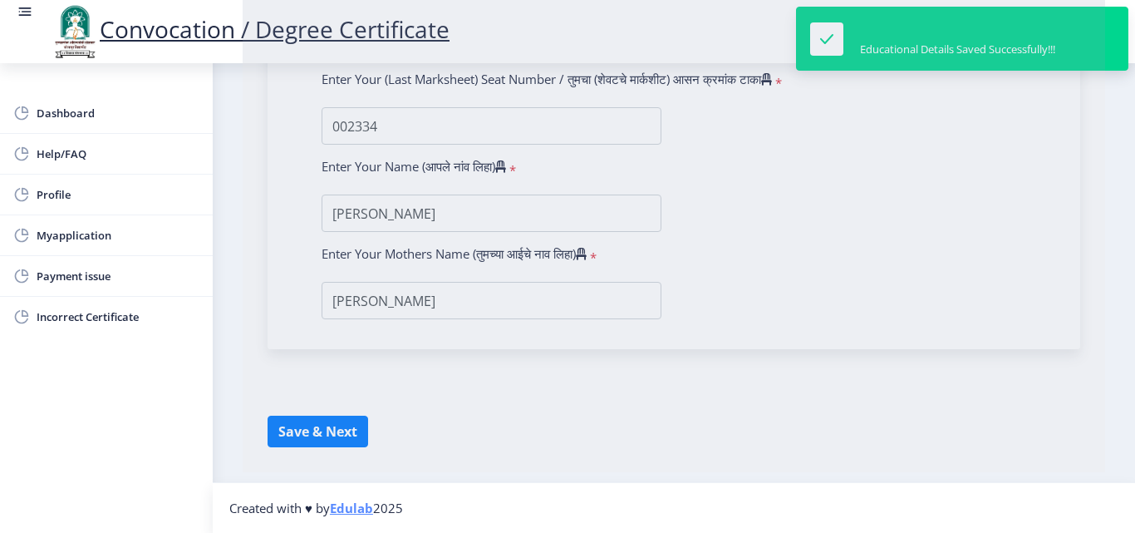
select select
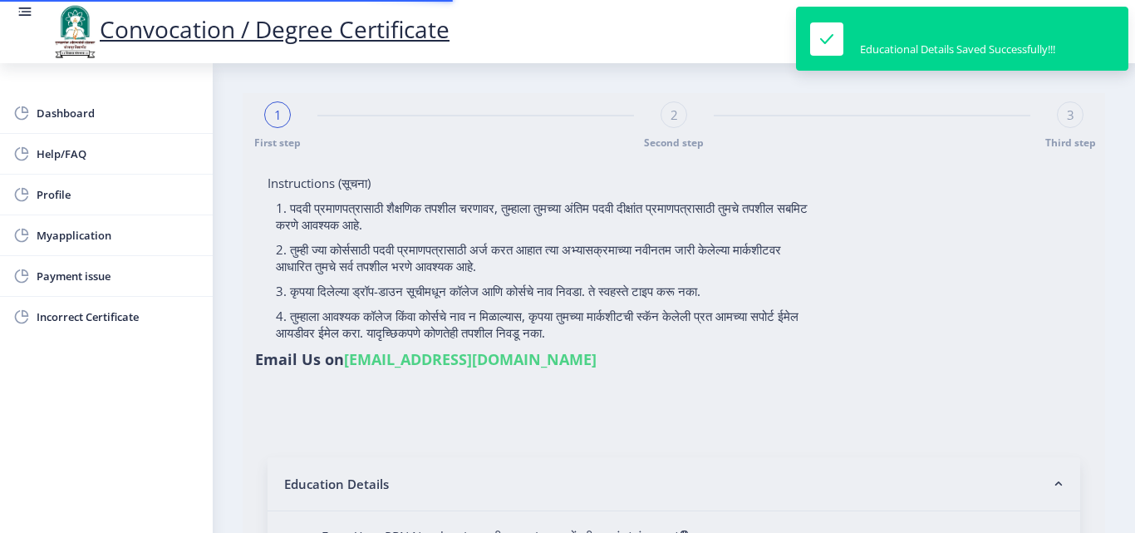
type input "[PERSON_NAME]"
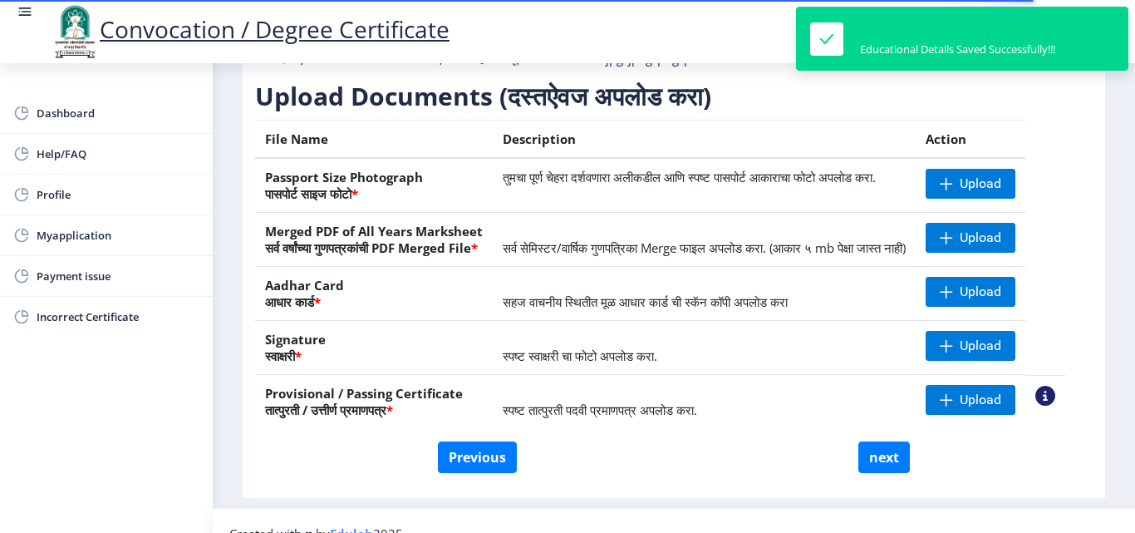
scroll to position [249, 0]
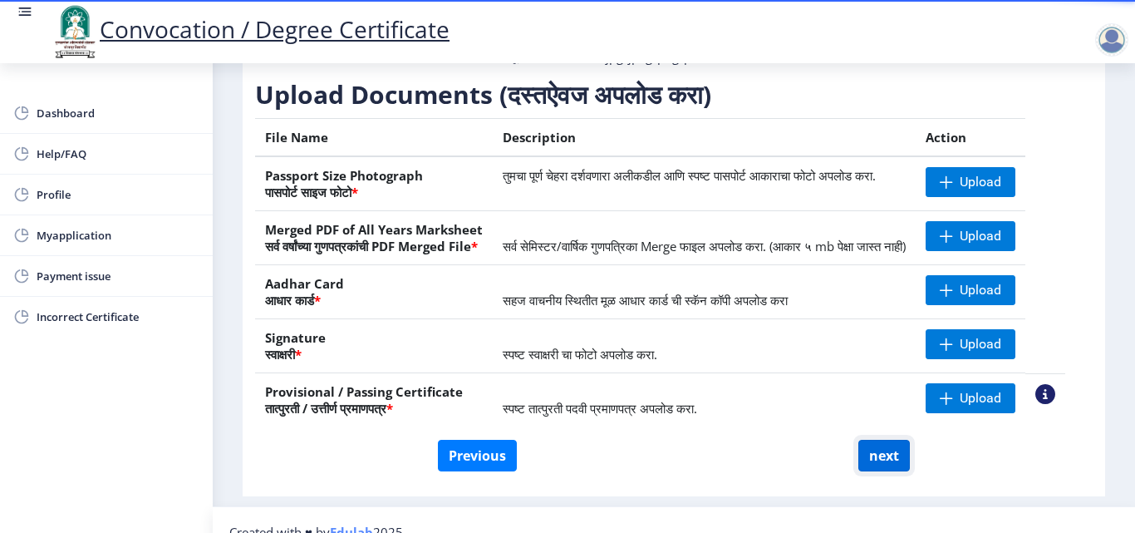
click at [883, 471] on button "next" at bounding box center [884, 456] width 52 height 32
select select
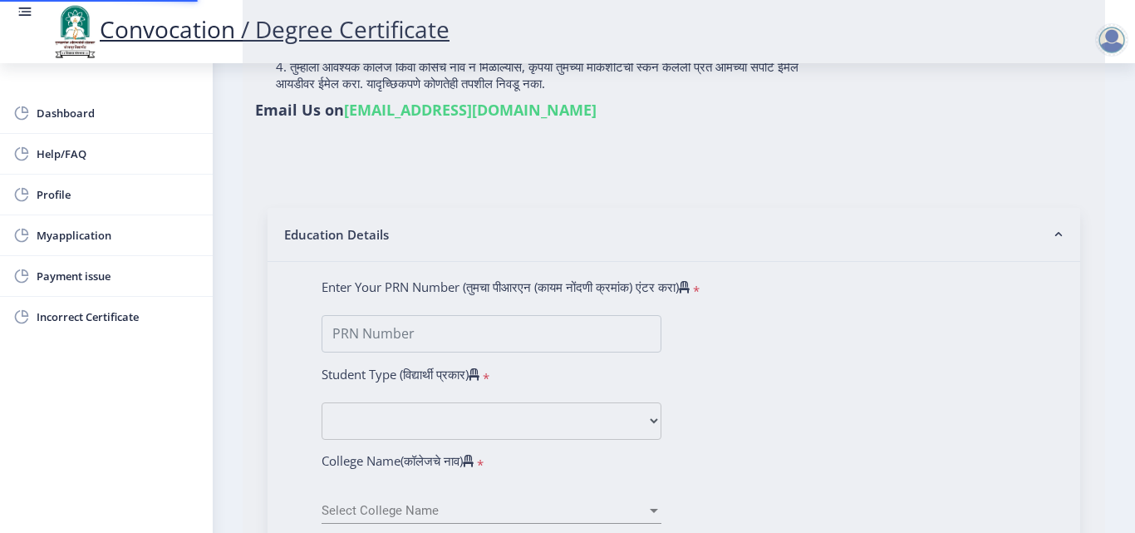
scroll to position [0, 0]
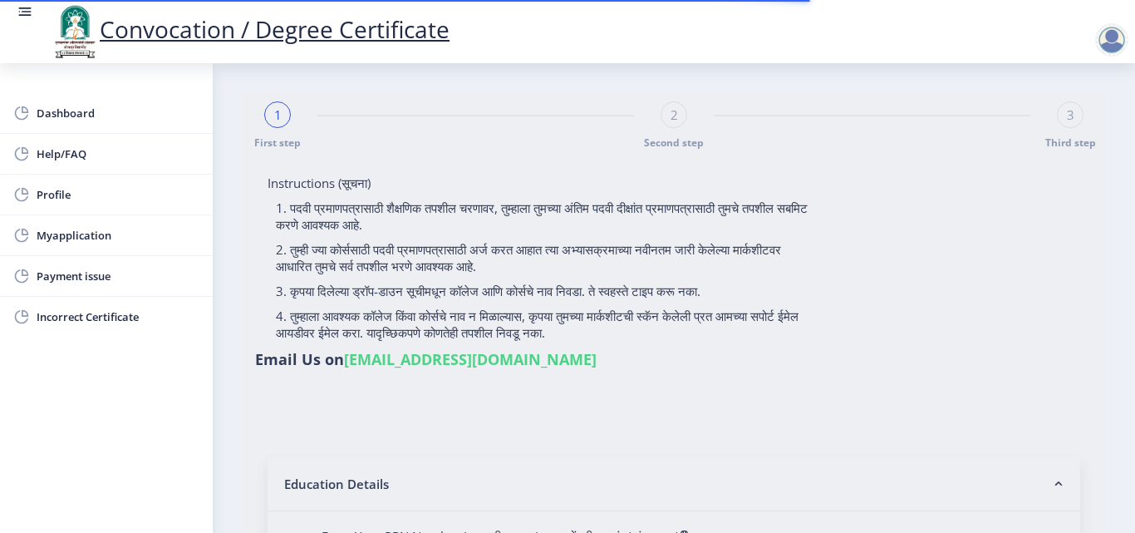
type input "[PERSON_NAME]"
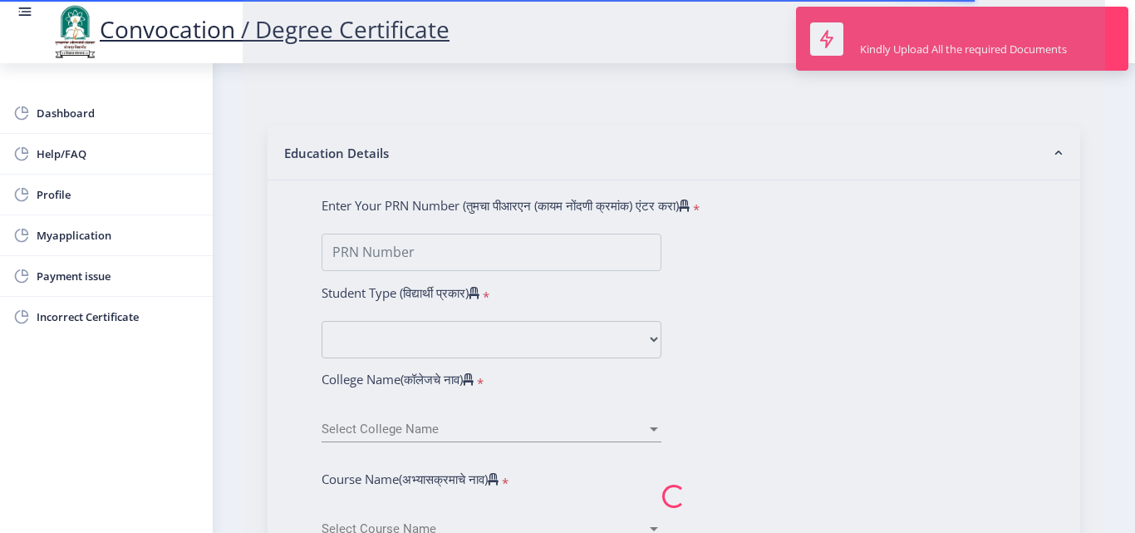
scroll to position [332, 0]
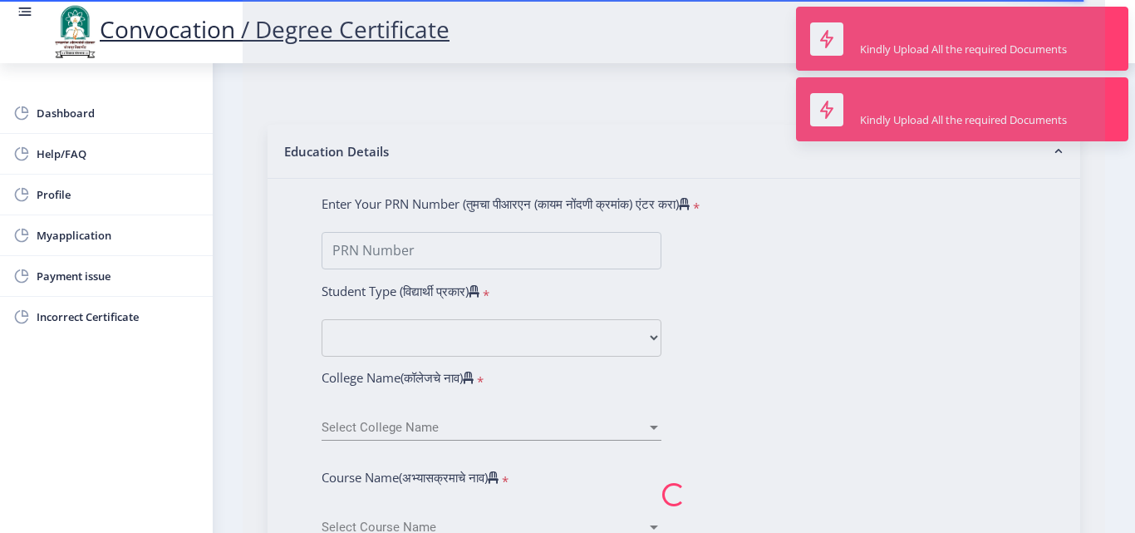
type input "2011032500237922"
select select "Regular"
select select "2012"
select select "May"
select select "FIRST CLASS"
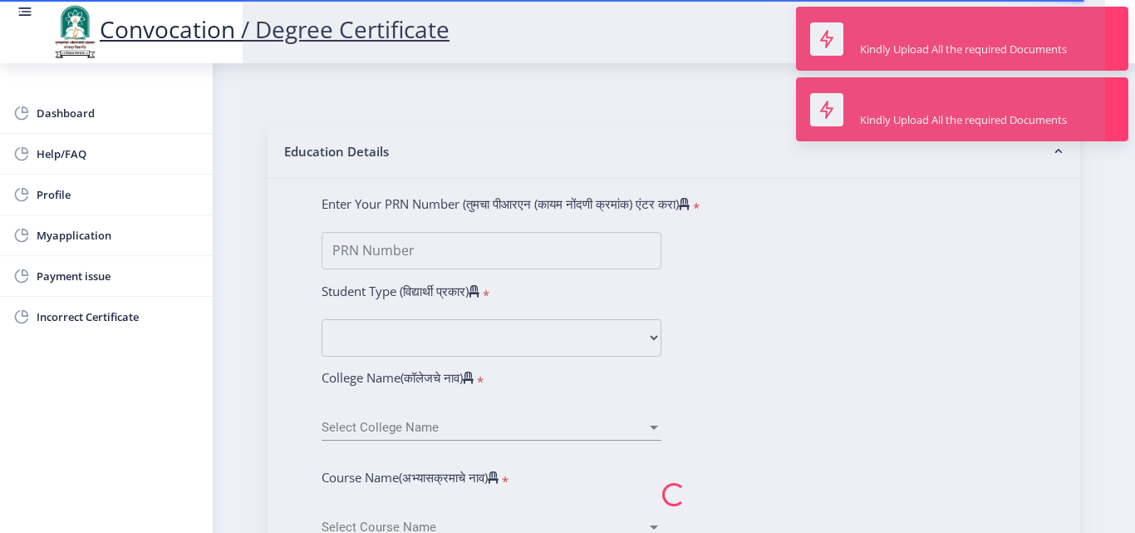
type input "002334"
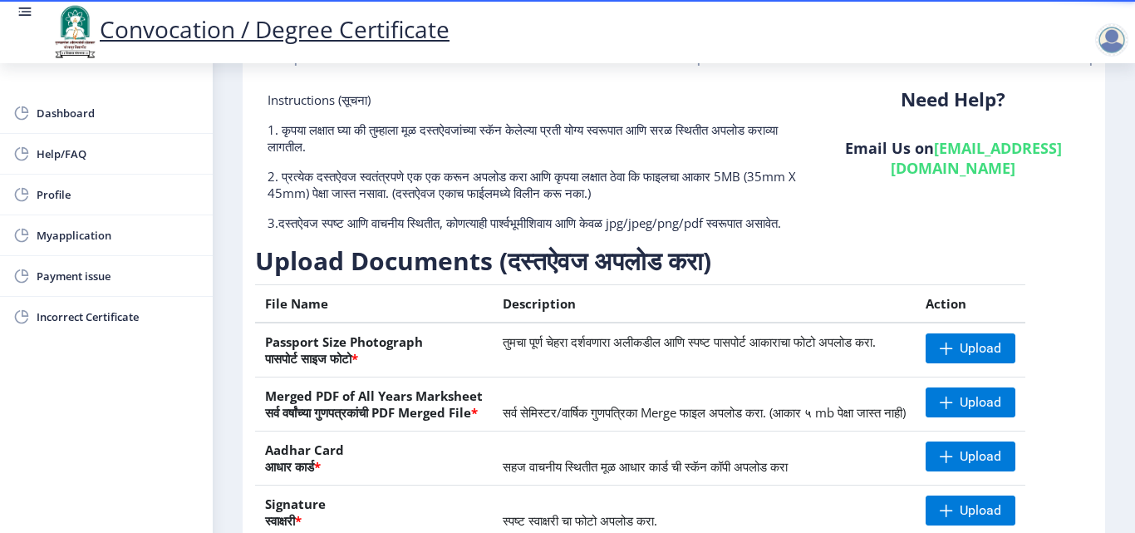
scroll to position [166, 0]
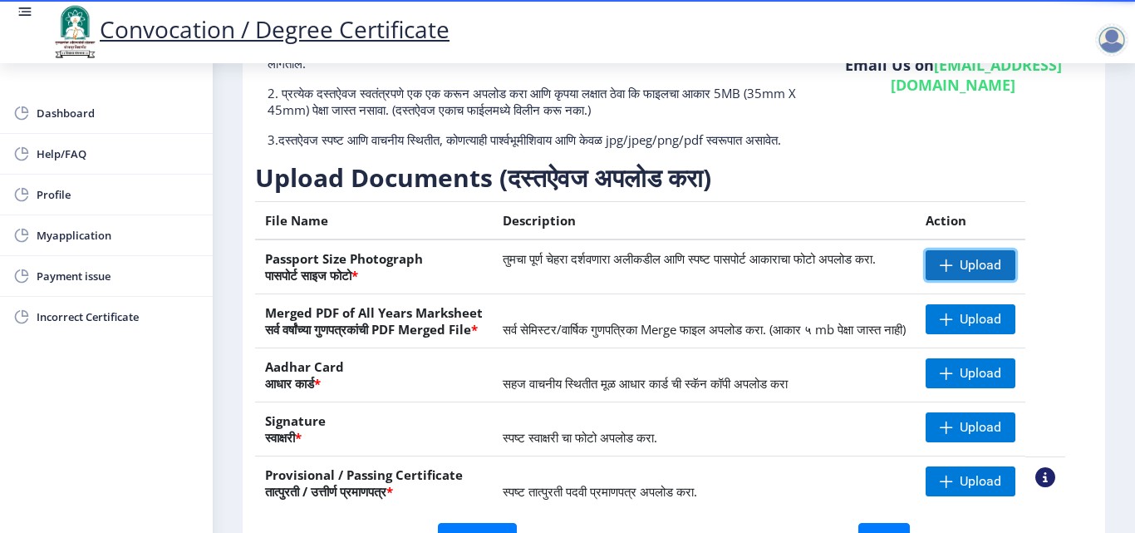
click at [981, 273] on span "Upload" at bounding box center [981, 265] width 42 height 17
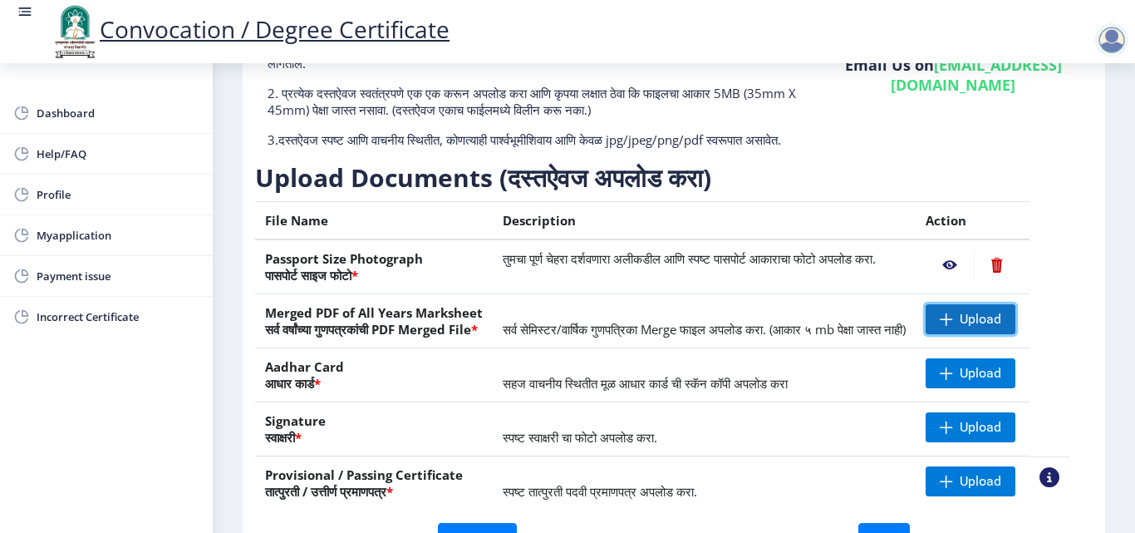
click at [953, 326] on span at bounding box center [946, 318] width 13 height 13
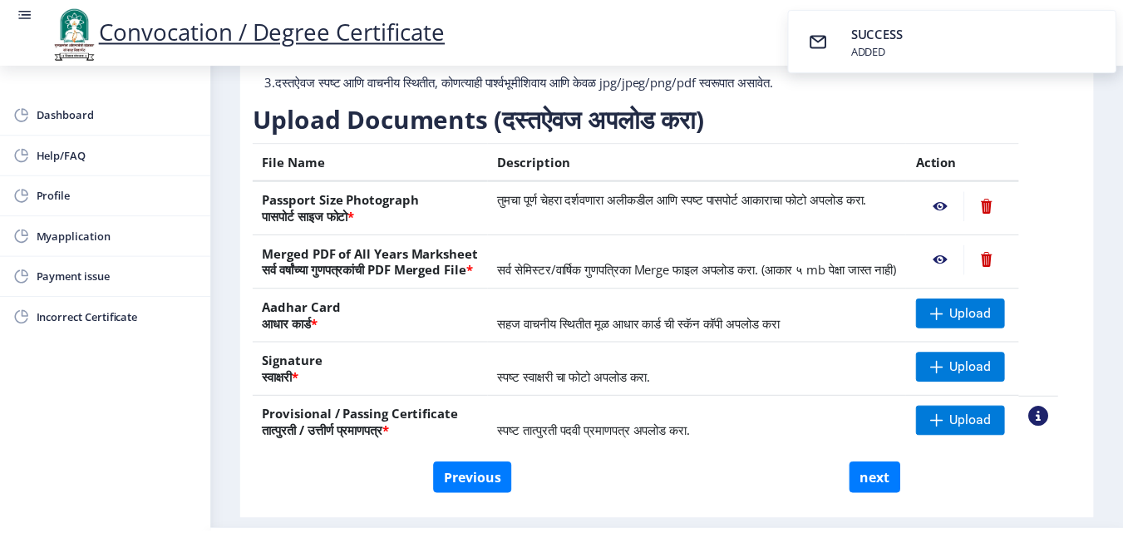
scroll to position [249, 0]
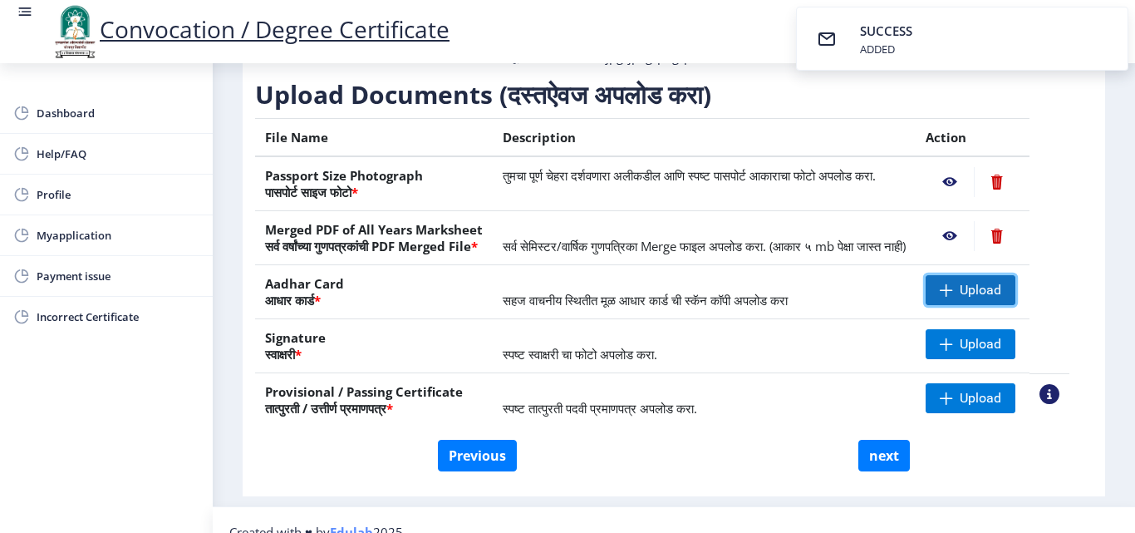
click at [991, 298] on span "Upload" at bounding box center [981, 290] width 42 height 17
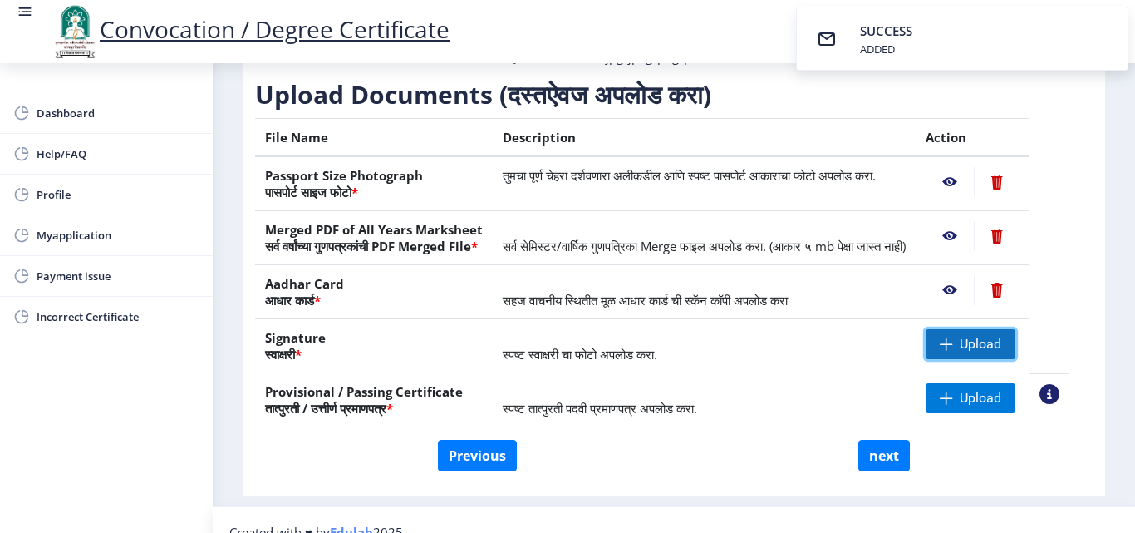
click at [976, 359] on span "Upload" at bounding box center [971, 344] width 90 height 30
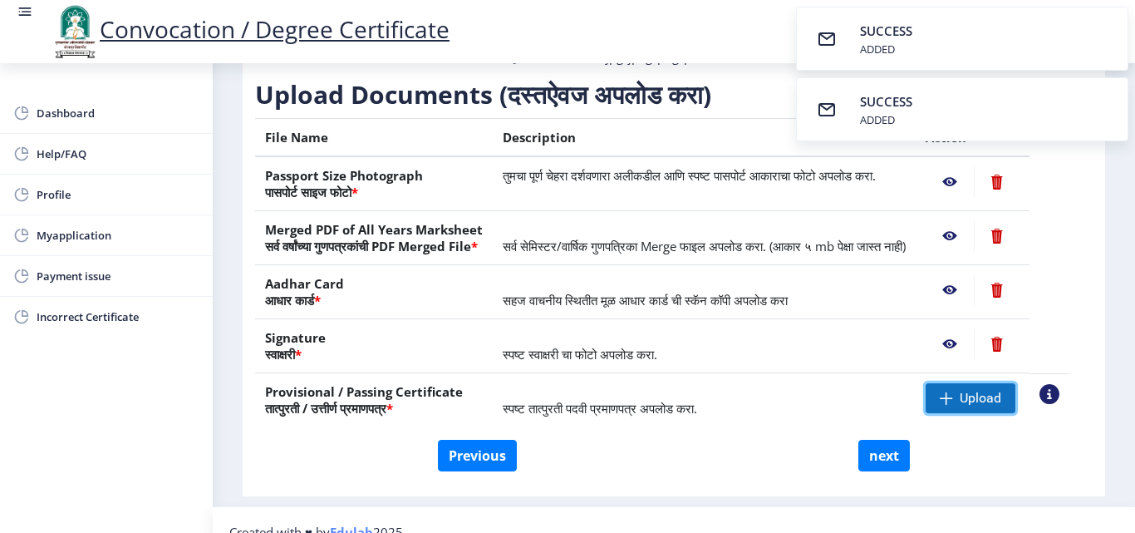
click at [976, 413] on span "Upload" at bounding box center [971, 398] width 90 height 30
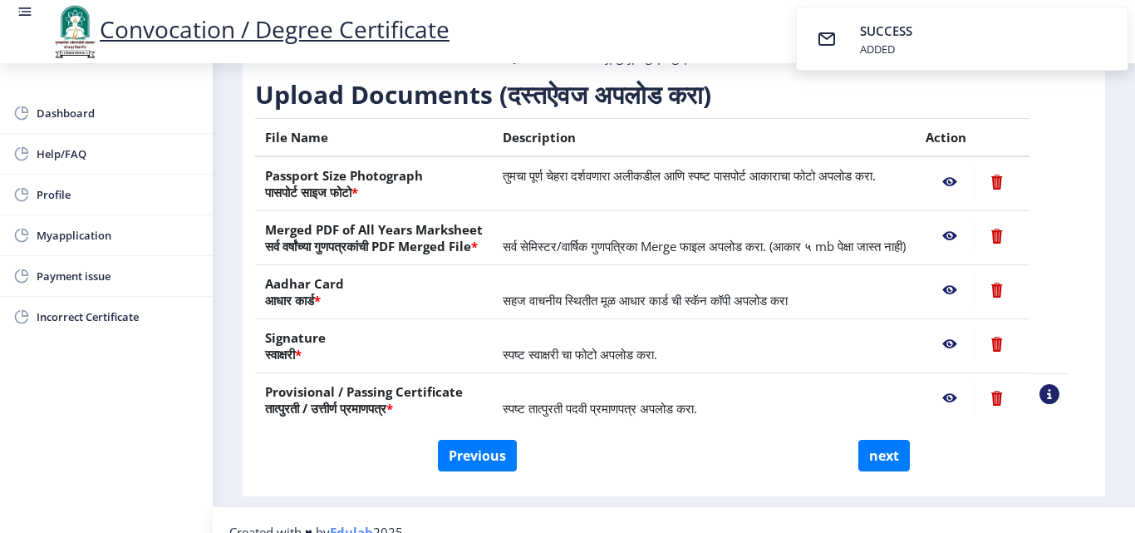
click at [971, 413] on nb-action at bounding box center [950, 398] width 48 height 30
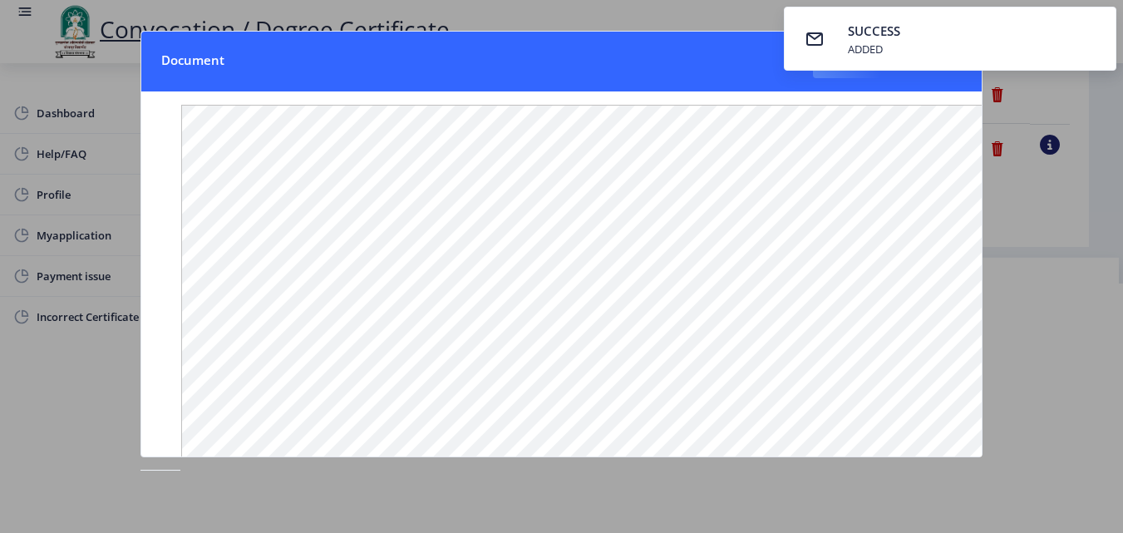
click at [707, 12] on div at bounding box center [561, 266] width 1123 height 533
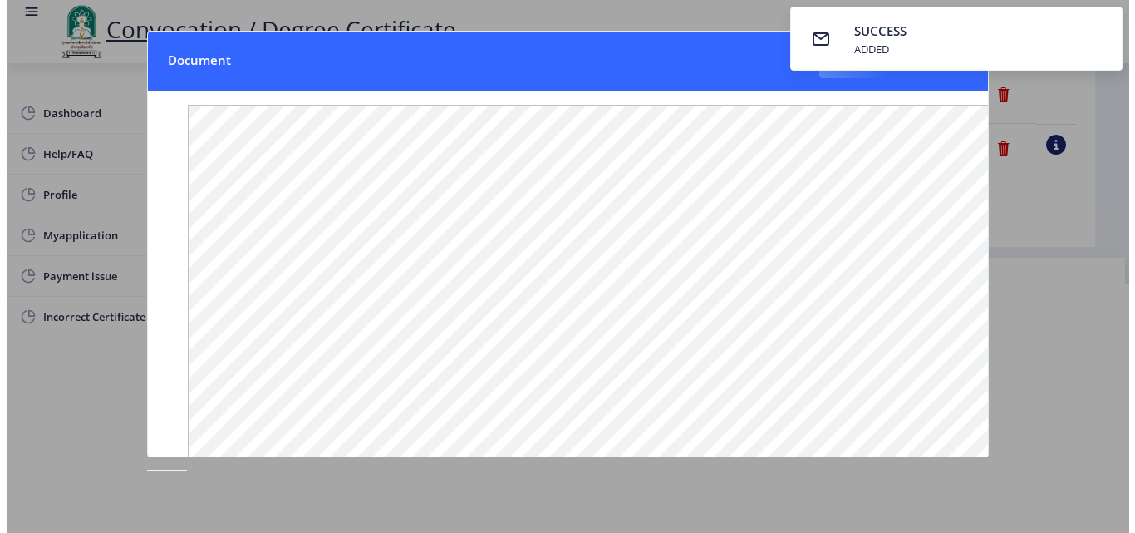
scroll to position [144, 0]
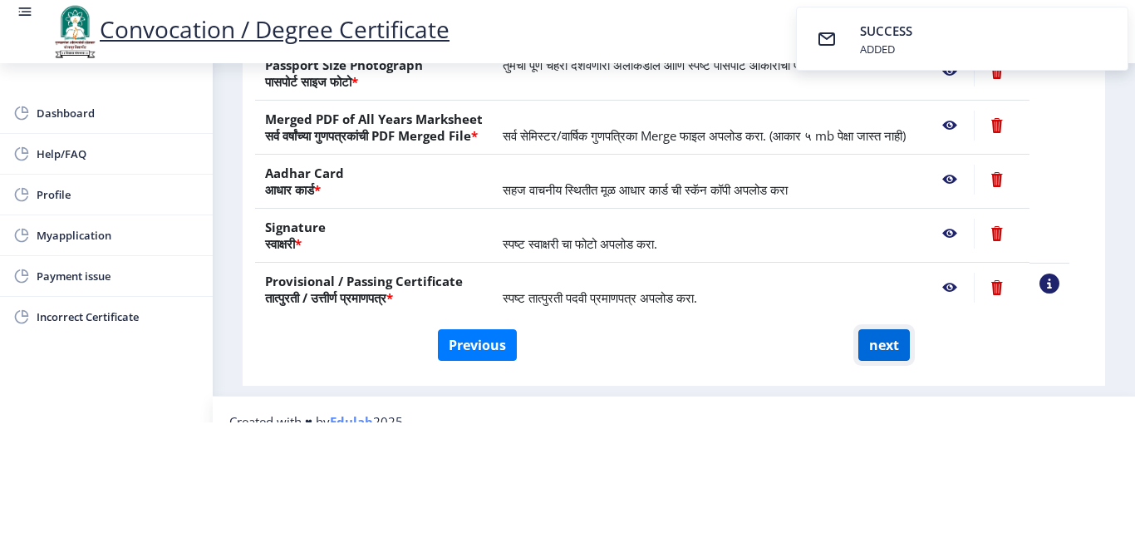
click at [883, 347] on button "next" at bounding box center [884, 345] width 52 height 32
select select
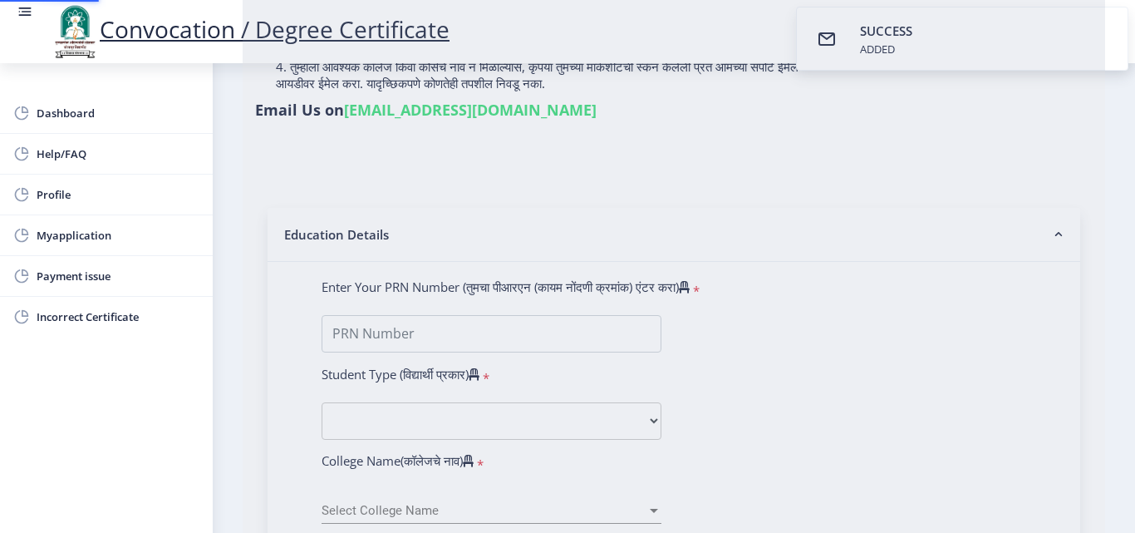
scroll to position [0, 0]
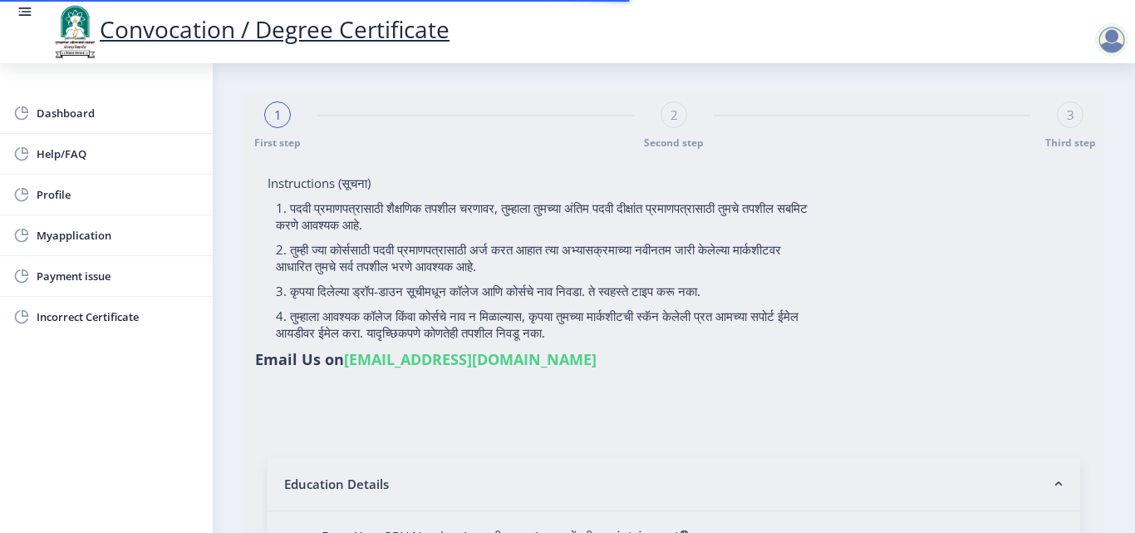
select select
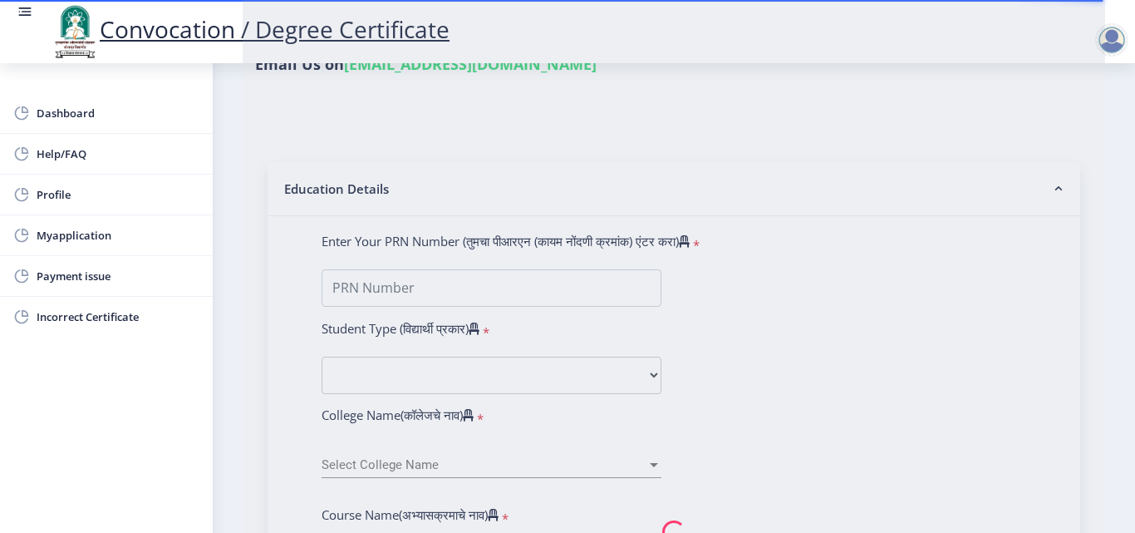
scroll to position [332, 0]
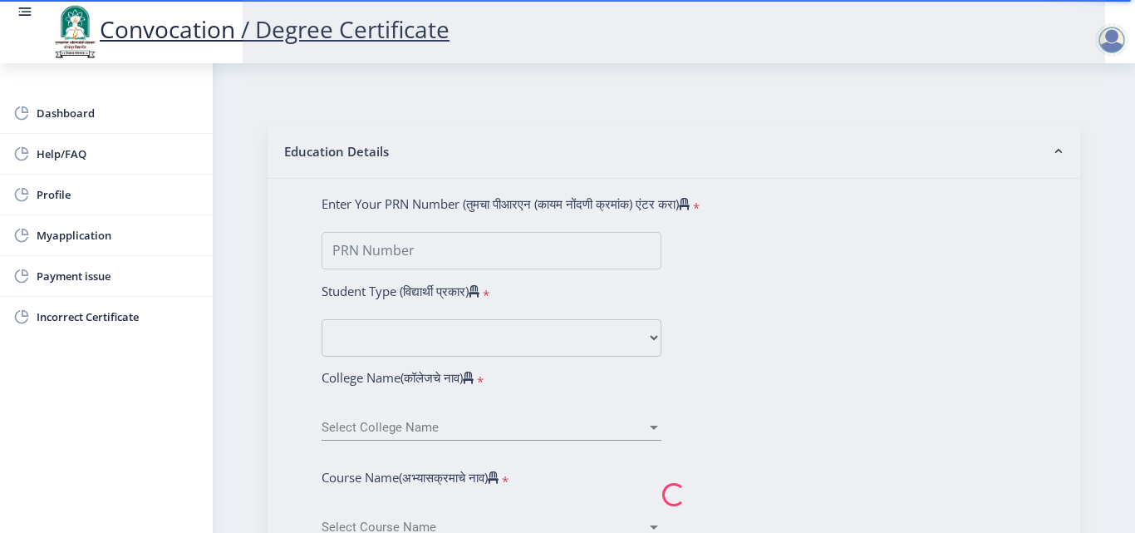
type input "[PERSON_NAME]"
type input "2011032500237922"
select select "Regular"
select select "2012"
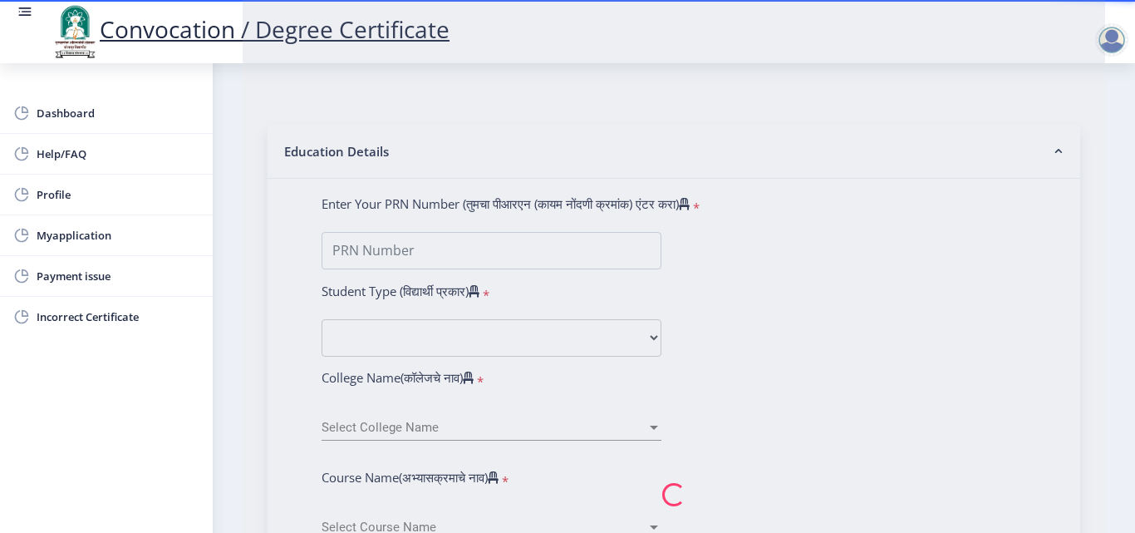
select select "May"
select select "FIRST CLASS"
type input "002334"
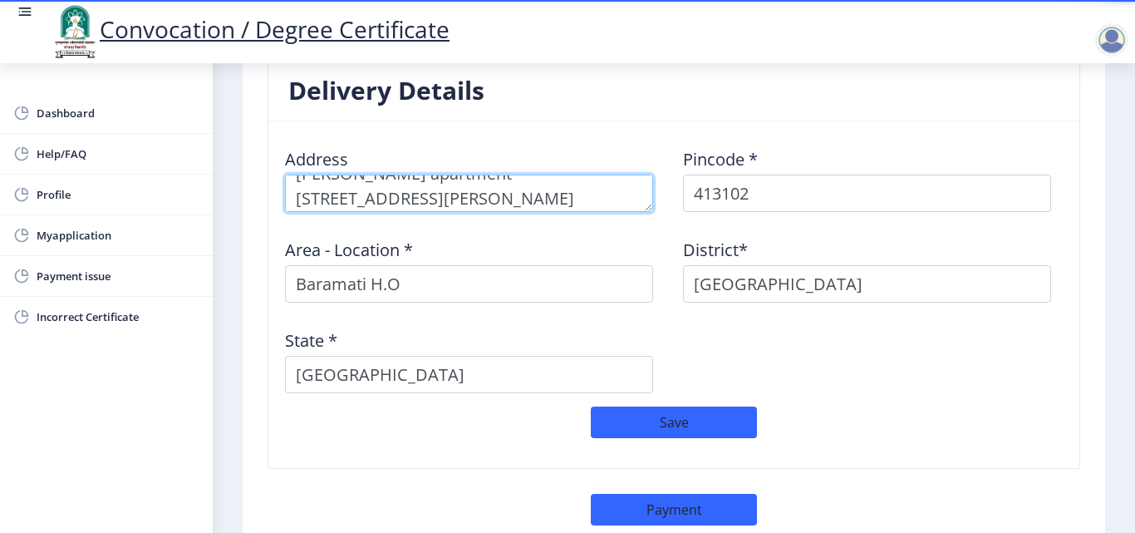
scroll to position [24, 0]
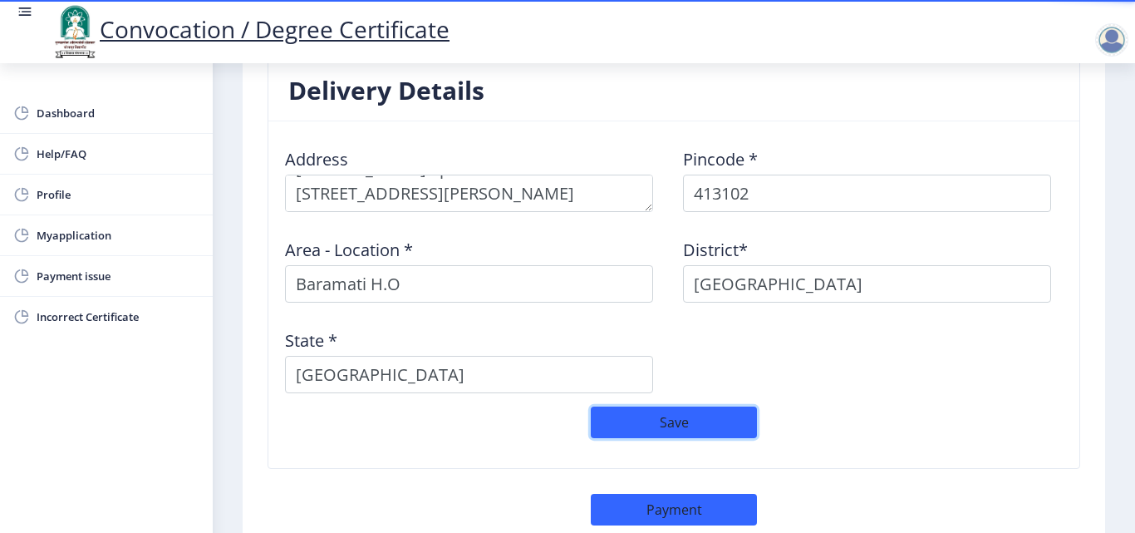
click at [683, 424] on button "Save" at bounding box center [674, 422] width 166 height 32
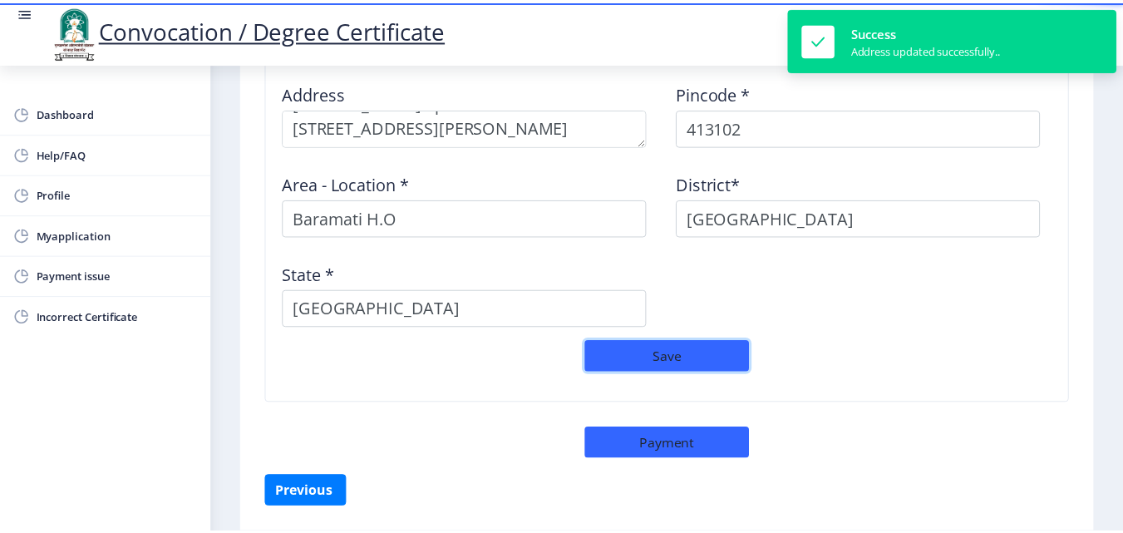
scroll to position [1456, 0]
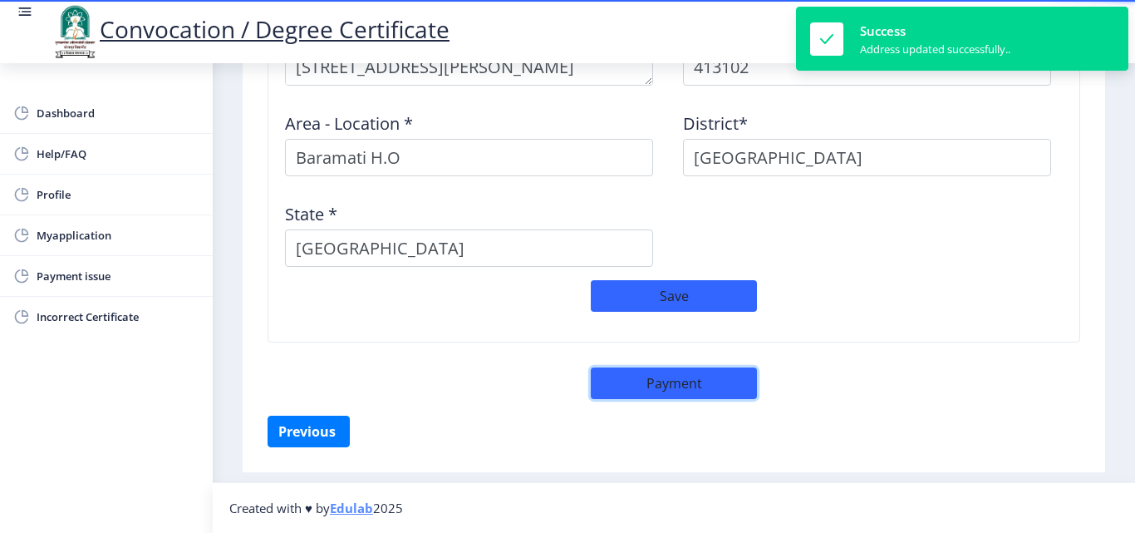
click at [622, 395] on button "Payment" at bounding box center [674, 383] width 166 height 32
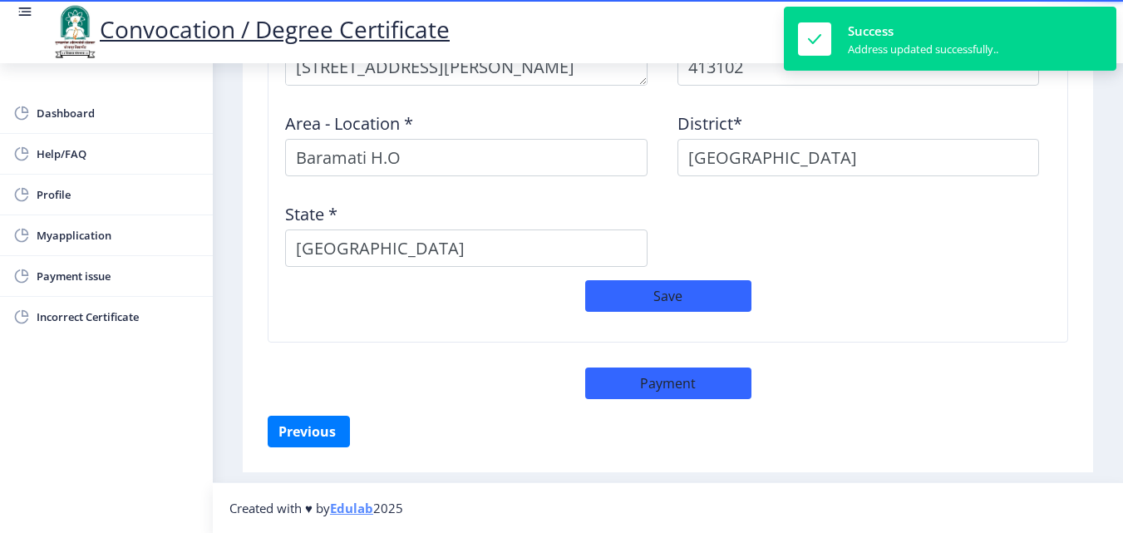
select select "sealed"
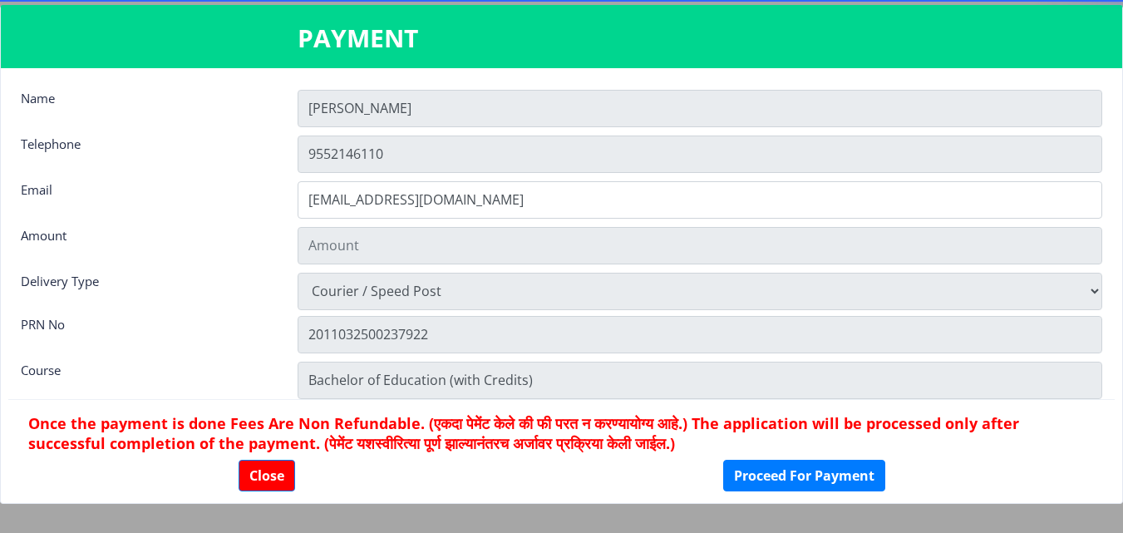
type input "2885"
click at [754, 484] on button "Proceed For Payment" at bounding box center [804, 476] width 162 height 32
click at [757, 477] on button "Proceed For Payment" at bounding box center [804, 476] width 162 height 32
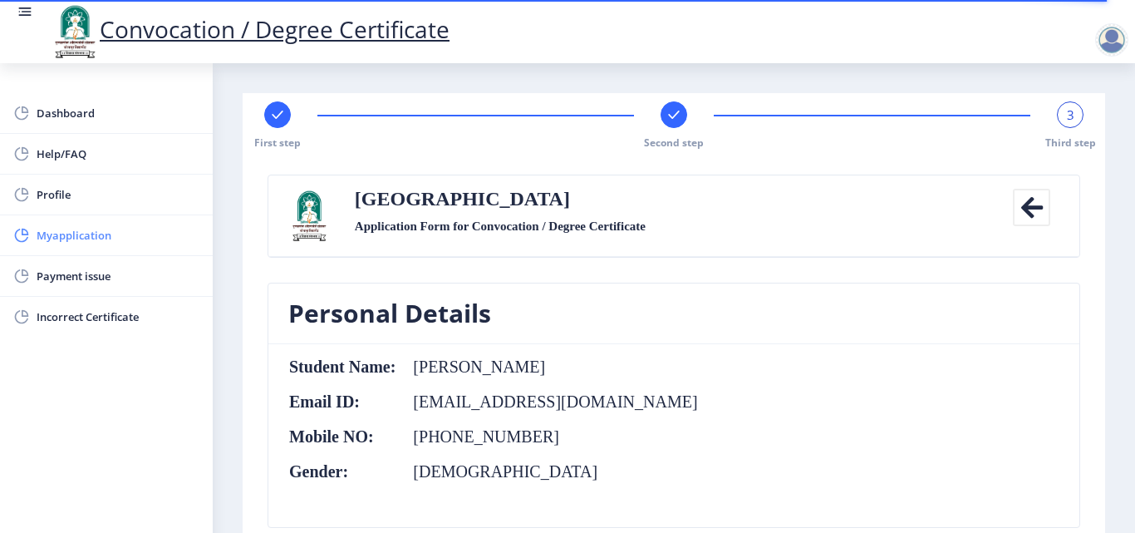
click at [91, 237] on span "Myapplication" at bounding box center [118, 235] width 163 height 20
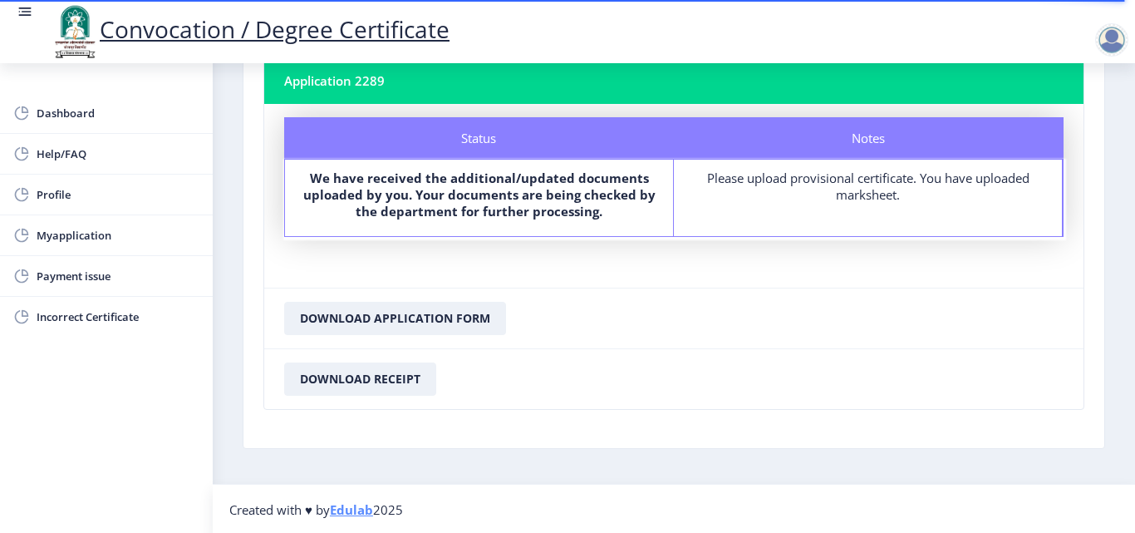
scroll to position [112, 0]
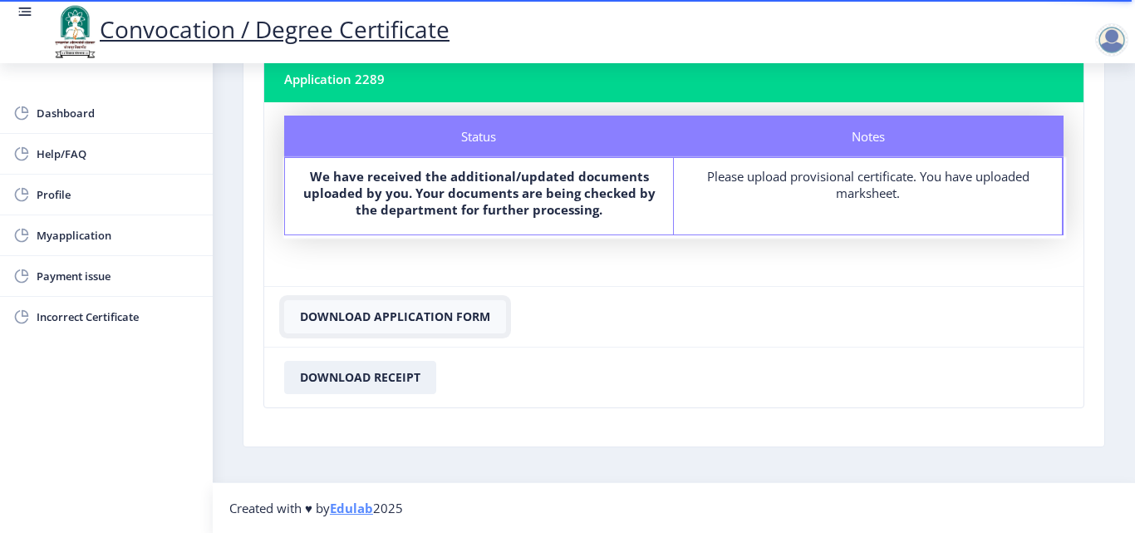
click at [452, 320] on button "Download Application Form" at bounding box center [395, 316] width 222 height 33
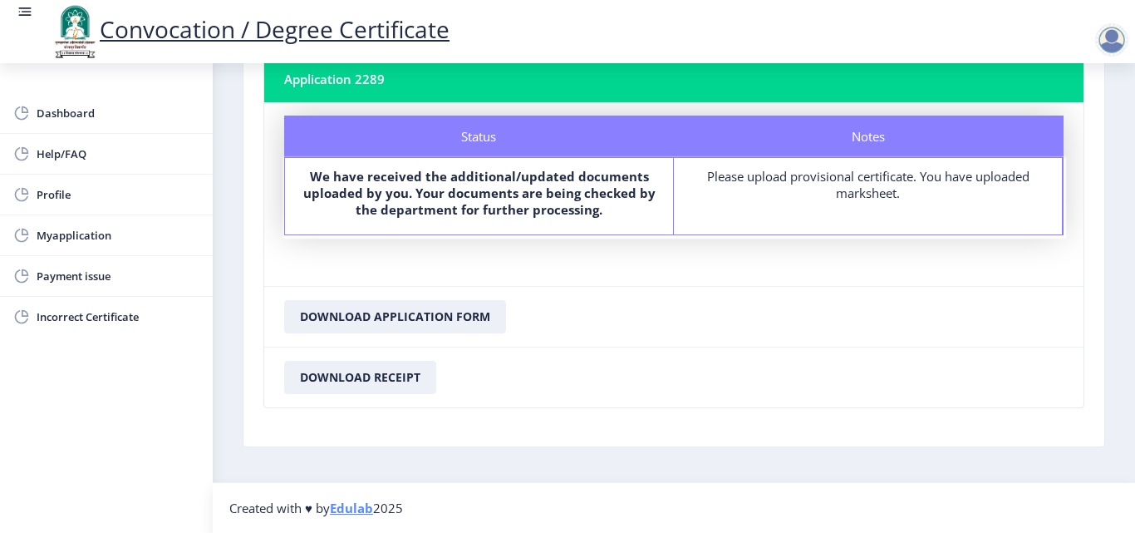
click at [857, 187] on div "Please upload provisional certificate. You have uploaded marksheet." at bounding box center [868, 184] width 358 height 33
click at [858, 204] on div "Notes Please upload provisional certificate. You have uploaded marksheet." at bounding box center [868, 196] width 389 height 76
click at [858, 207] on div "Notes Please upload provisional certificate. You have uploaded marksheet." at bounding box center [868, 196] width 389 height 76
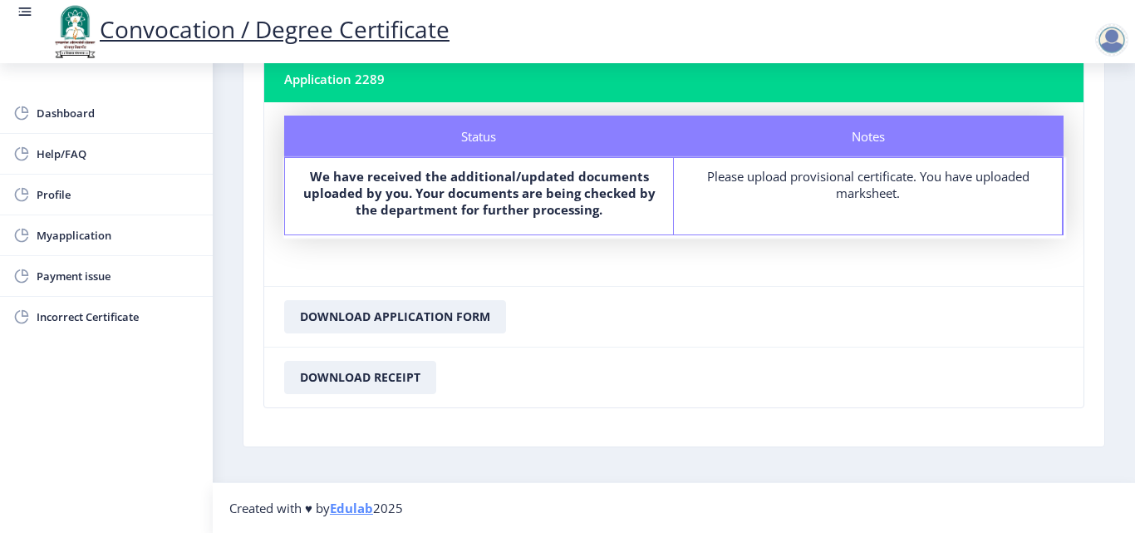
click at [1114, 42] on div at bounding box center [1111, 39] width 33 height 33
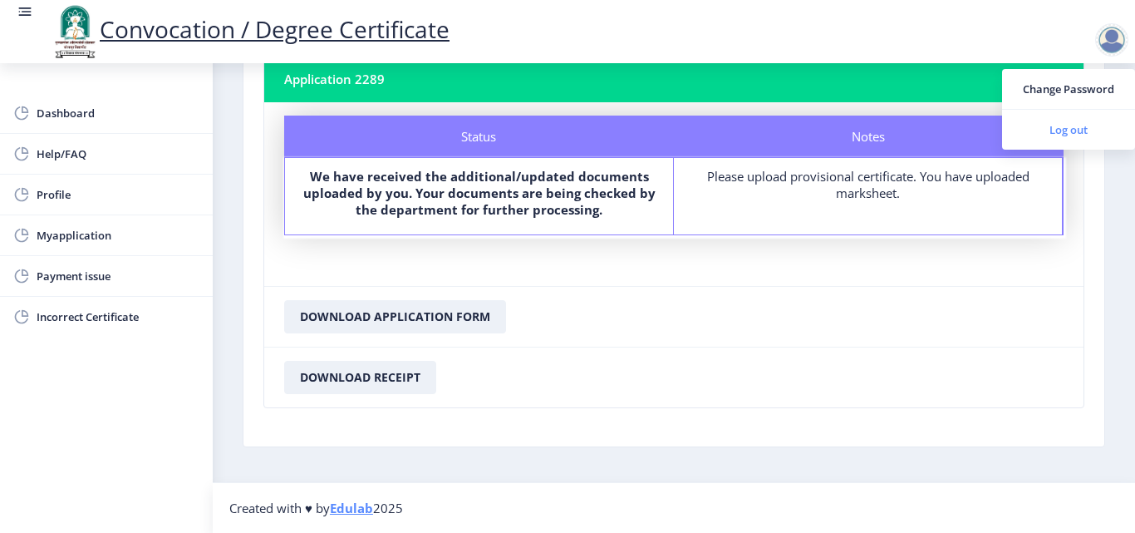
click at [1061, 132] on span "Log out" at bounding box center [1069, 130] width 106 height 20
